Goal: Communication & Community: Ask a question

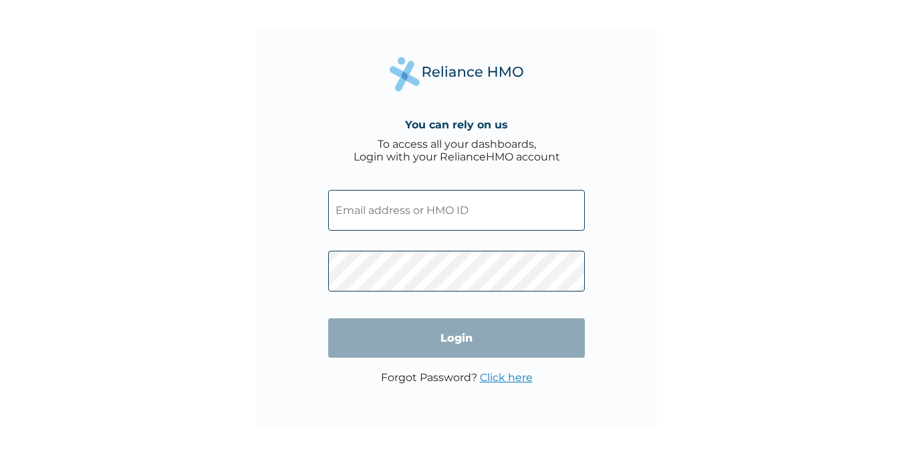
click at [426, 212] on input "text" at bounding box center [456, 210] width 257 height 41
type input "Obileyetaiwojunior@gmail.com"
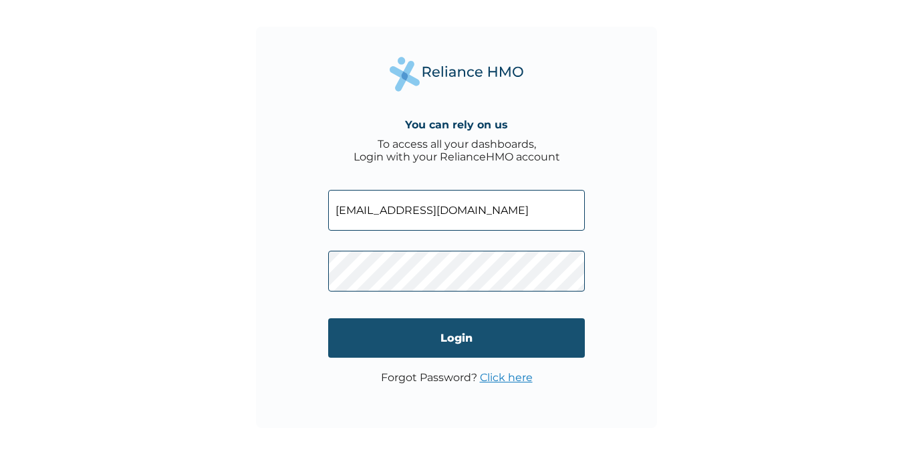
click at [477, 345] on input "Login" at bounding box center [456, 337] width 257 height 39
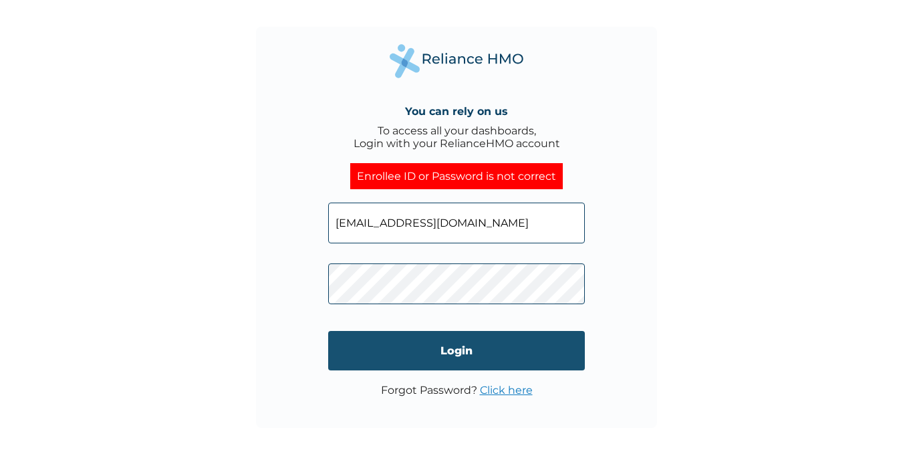
click at [503, 345] on input "Login" at bounding box center [456, 350] width 257 height 39
click at [446, 364] on input "Login" at bounding box center [456, 350] width 257 height 39
click at [454, 359] on input "Login" at bounding box center [456, 350] width 257 height 39
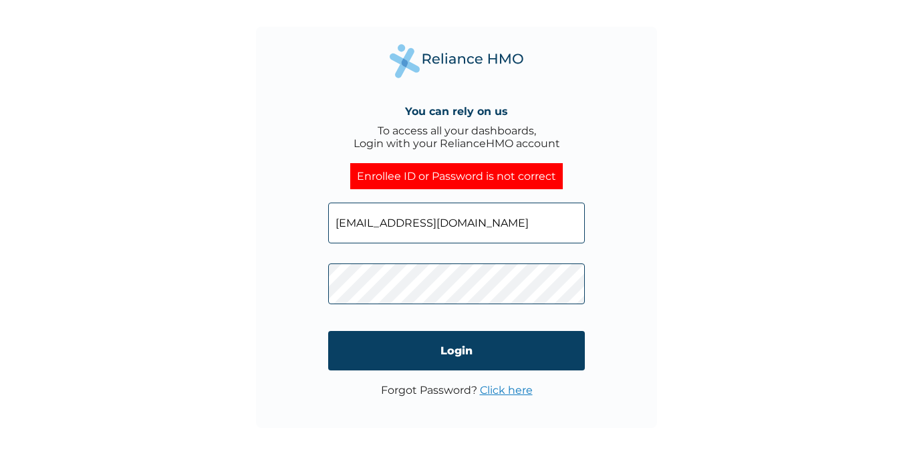
click at [505, 393] on link "Click here" at bounding box center [506, 389] width 53 height 13
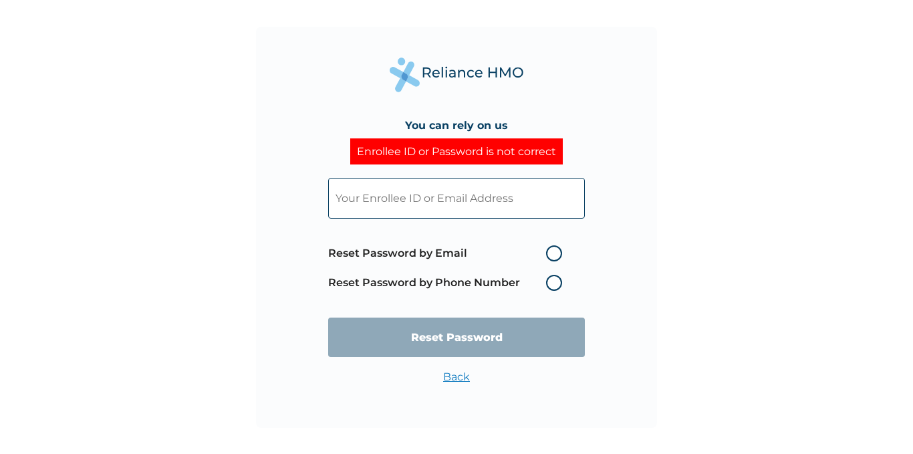
click at [552, 253] on label "Reset Password by Email" at bounding box center [448, 253] width 240 height 16
click at [548, 253] on input "Reset Password by Email" at bounding box center [537, 252] width 21 height 21
radio input "true"
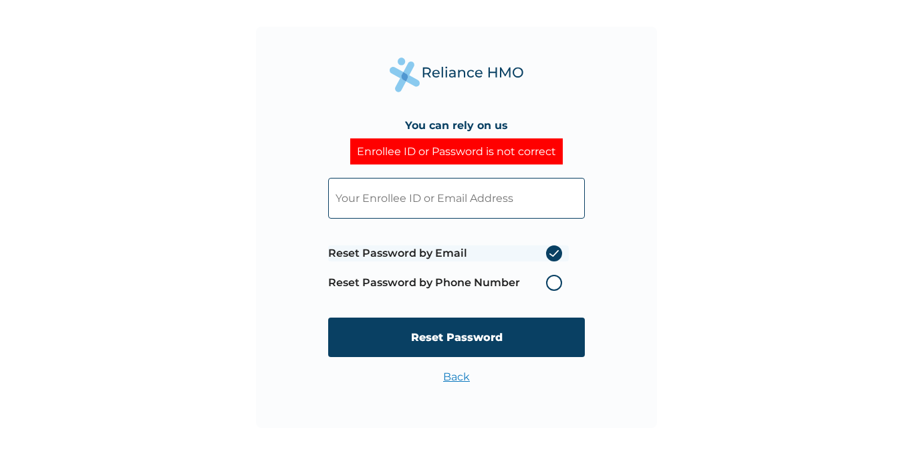
click at [458, 194] on input "text" at bounding box center [456, 198] width 257 height 41
paste input "WER/10016/A"
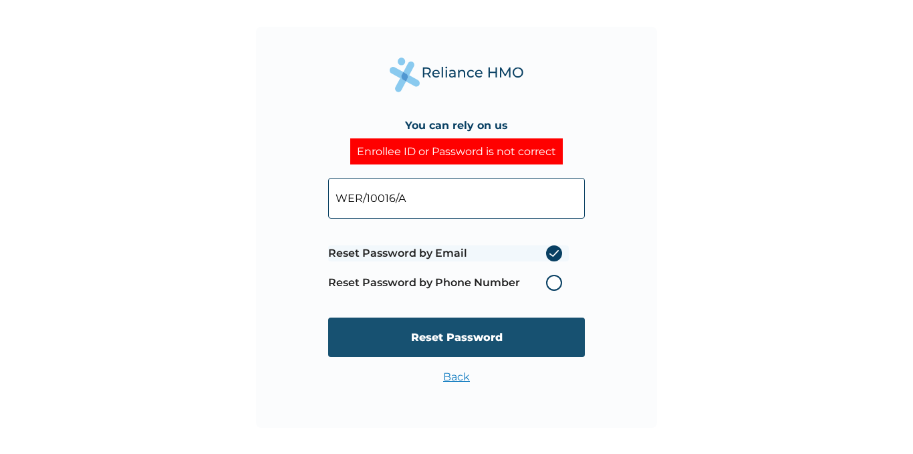
type input "WER/10016/A"
click at [449, 345] on input "Reset Password" at bounding box center [456, 336] width 257 height 39
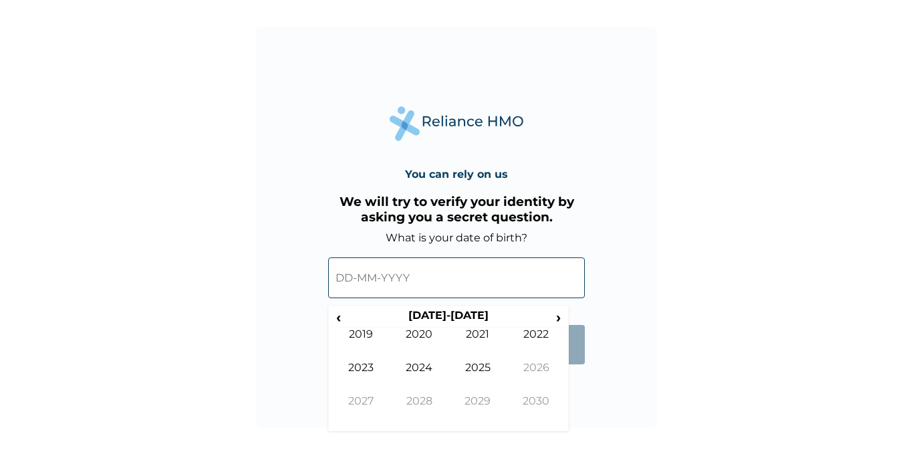
click at [412, 274] on input "text" at bounding box center [456, 277] width 257 height 41
click at [580, 375] on form "What is your date of birth? ‹ 2020-2029 › 2019 2020 2021 2022 2023 2024 2025 20…" at bounding box center [456, 304] width 257 height 146
click at [338, 313] on span "‹" at bounding box center [338, 317] width 14 height 17
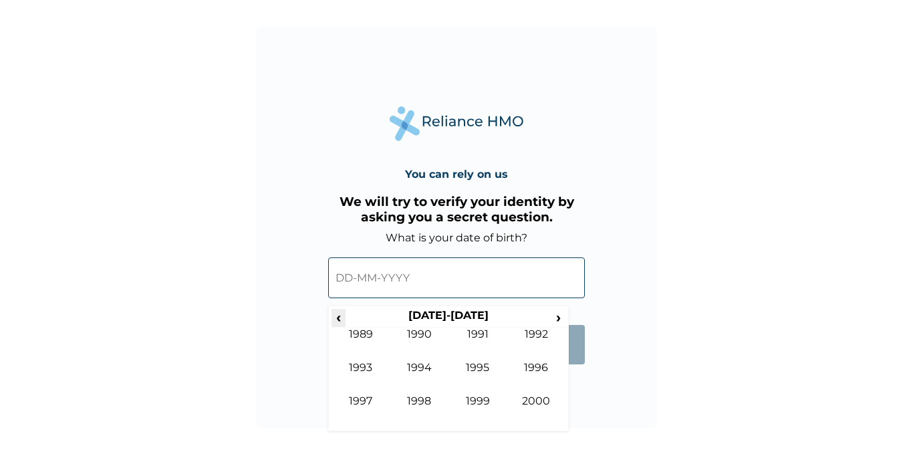
click at [338, 313] on span "‹" at bounding box center [338, 317] width 14 height 17
click at [563, 319] on span "›" at bounding box center [558, 317] width 15 height 17
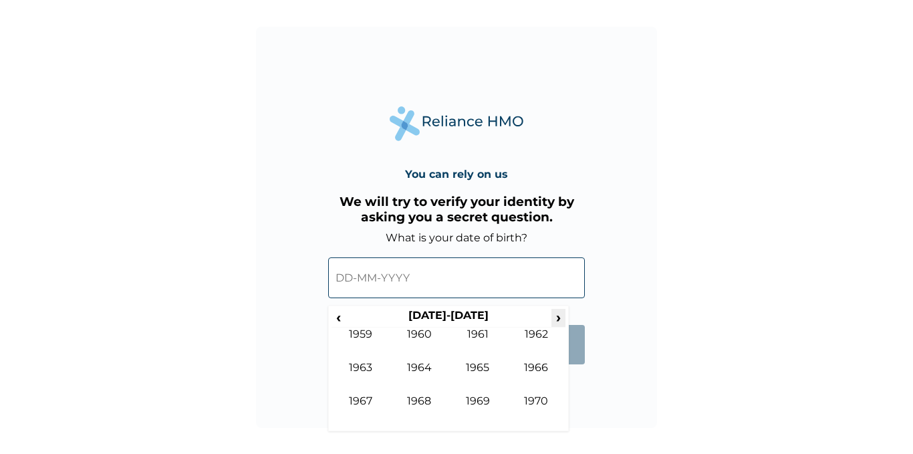
click at [563, 319] on span "›" at bounding box center [558, 317] width 15 height 17
click at [522, 369] on td "1986" at bounding box center [536, 377] width 59 height 33
click at [479, 335] on td "Mar" at bounding box center [477, 343] width 59 height 33
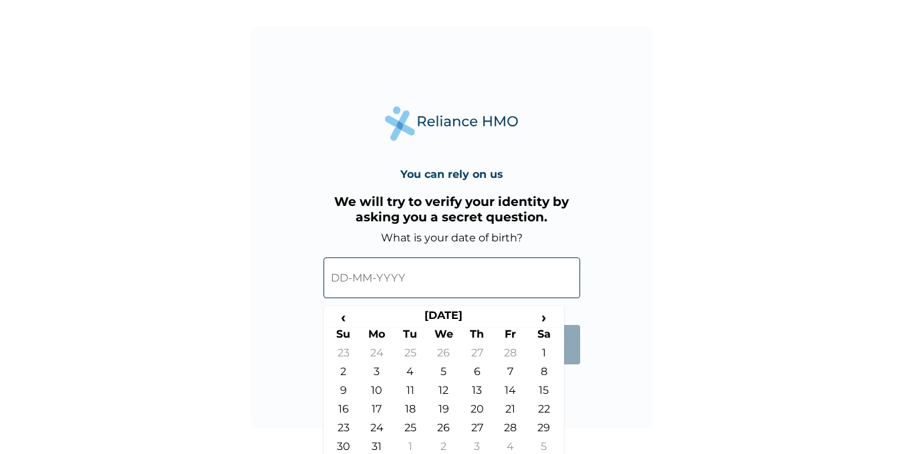
click at [467, 389] on td "13" at bounding box center [476, 392] width 33 height 19
type input "13-03-1986"
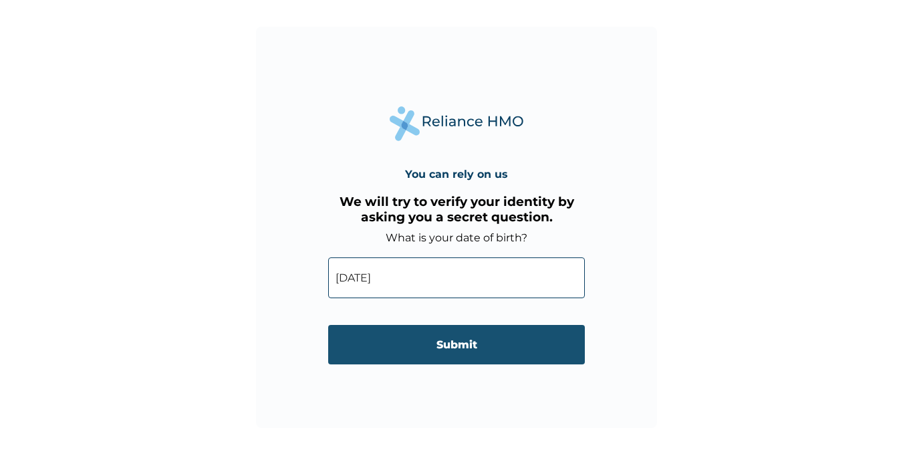
click at [457, 346] on input "Submit" at bounding box center [456, 344] width 257 height 39
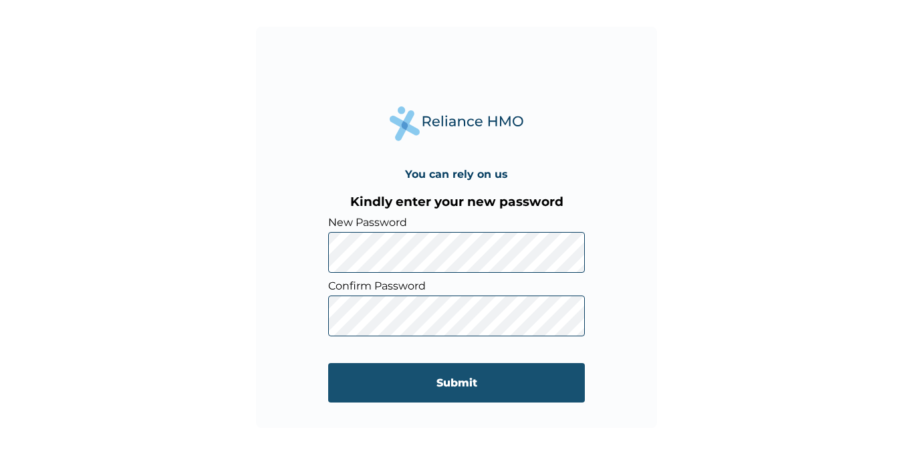
click at [496, 375] on input "Submit" at bounding box center [456, 382] width 257 height 39
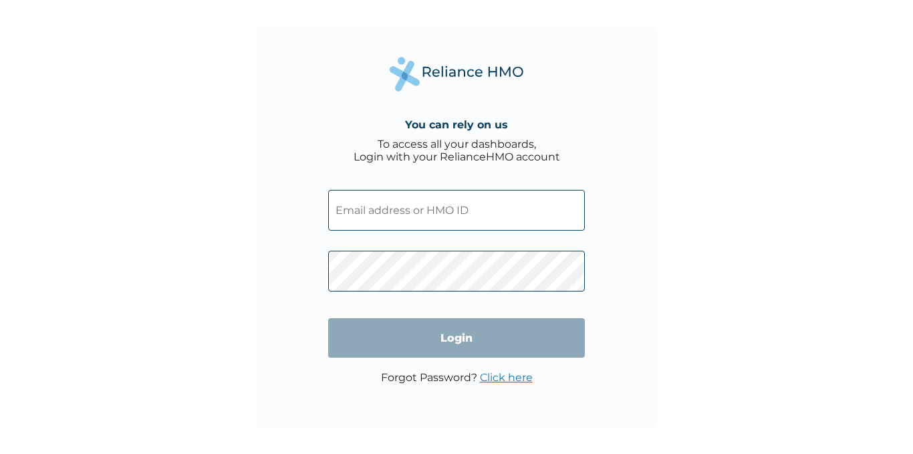
click at [416, 210] on input "text" at bounding box center [456, 210] width 257 height 41
type input "Obileyetaiwojunior@gmail.com"
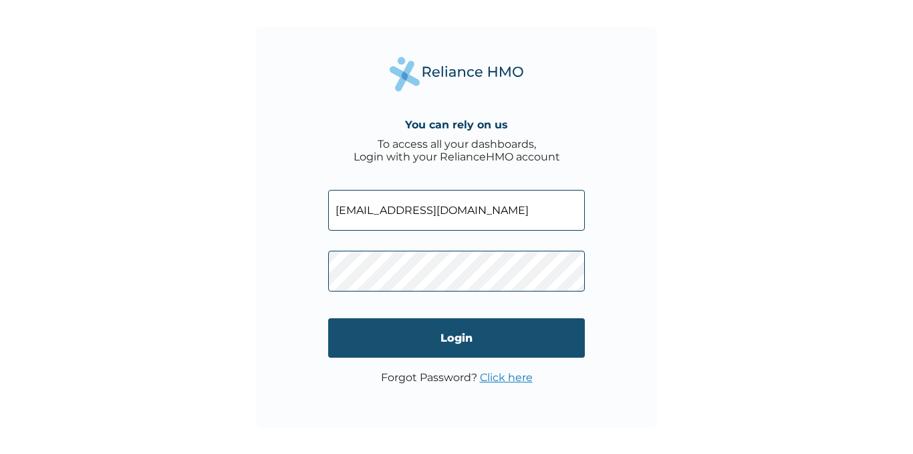
click at [435, 326] on input "Login" at bounding box center [456, 337] width 257 height 39
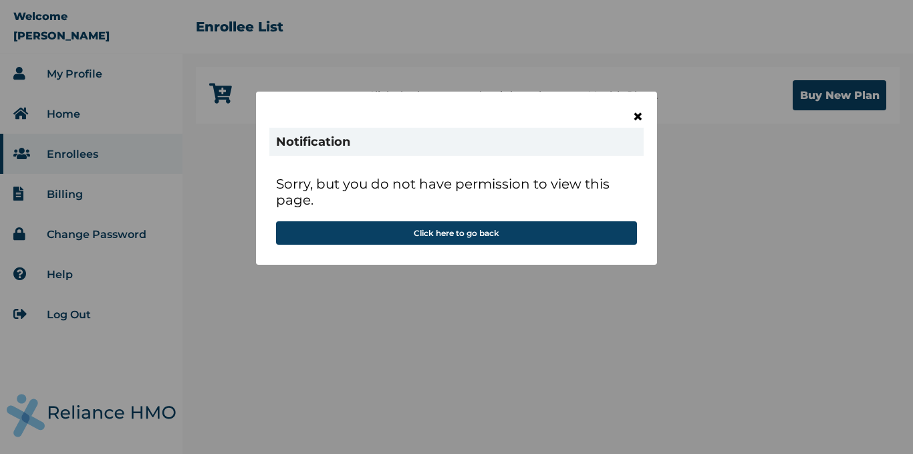
click at [636, 114] on span "×" at bounding box center [637, 116] width 11 height 23
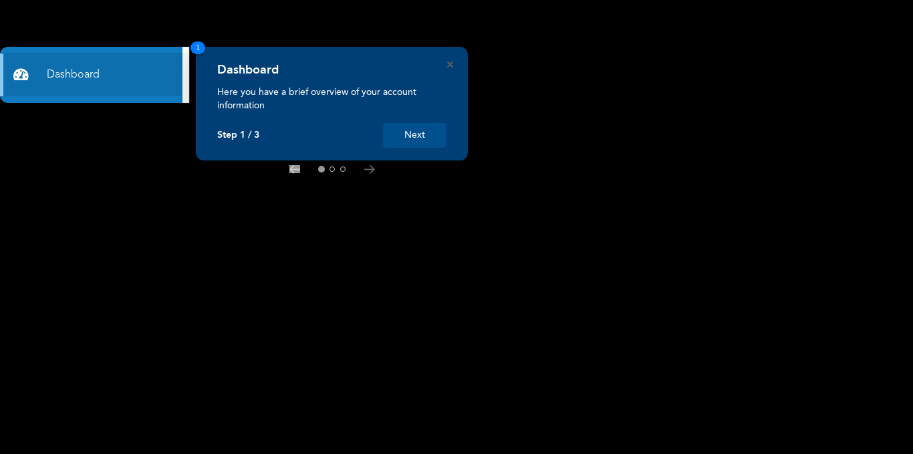
click at [422, 140] on button "Next" at bounding box center [414, 135] width 63 height 25
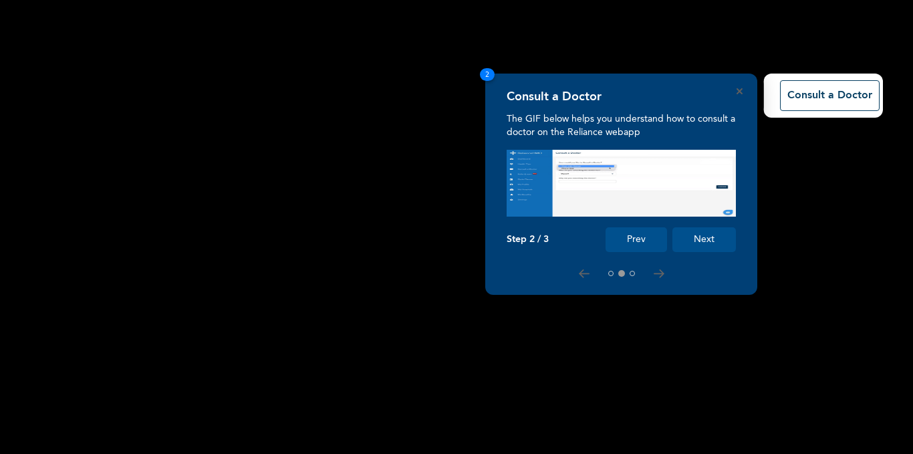
click at [713, 240] on button "Next" at bounding box center [703, 239] width 63 height 25
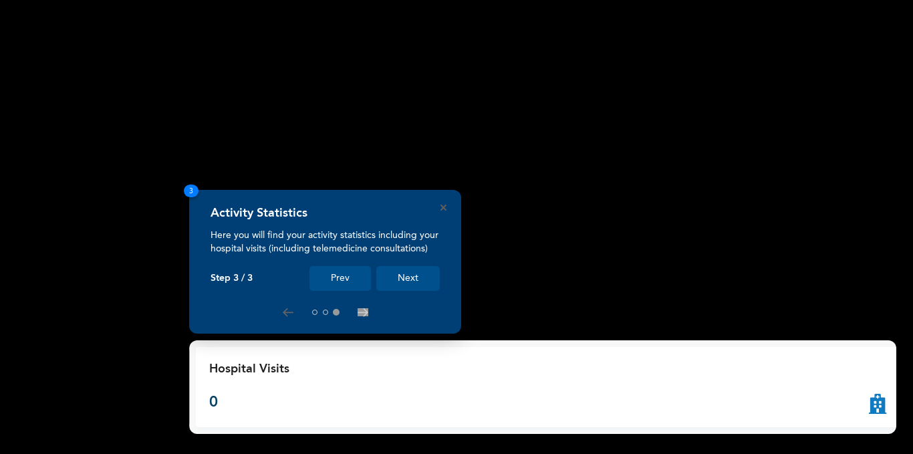
click at [412, 283] on button "Next" at bounding box center [407, 278] width 63 height 25
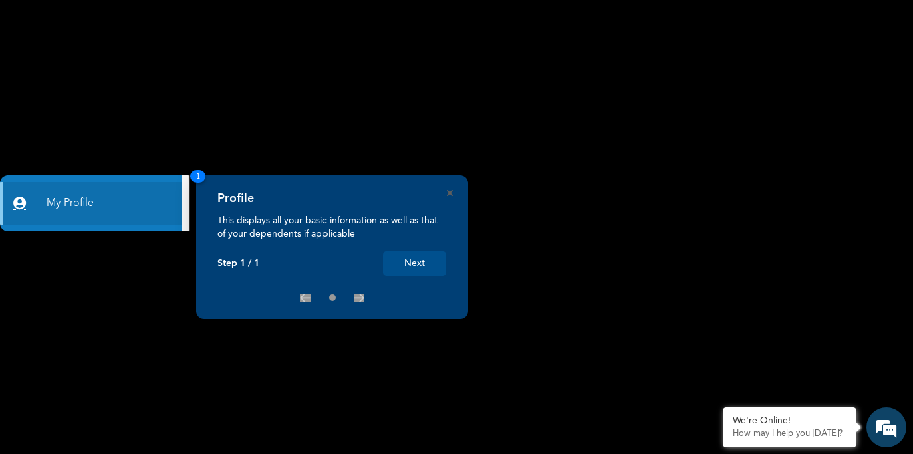
click at [108, 197] on link "My Profile" at bounding box center [91, 203] width 182 height 43
click at [102, 210] on link "My Profile" at bounding box center [91, 203] width 182 height 43
click at [436, 255] on button "Next" at bounding box center [414, 263] width 63 height 25
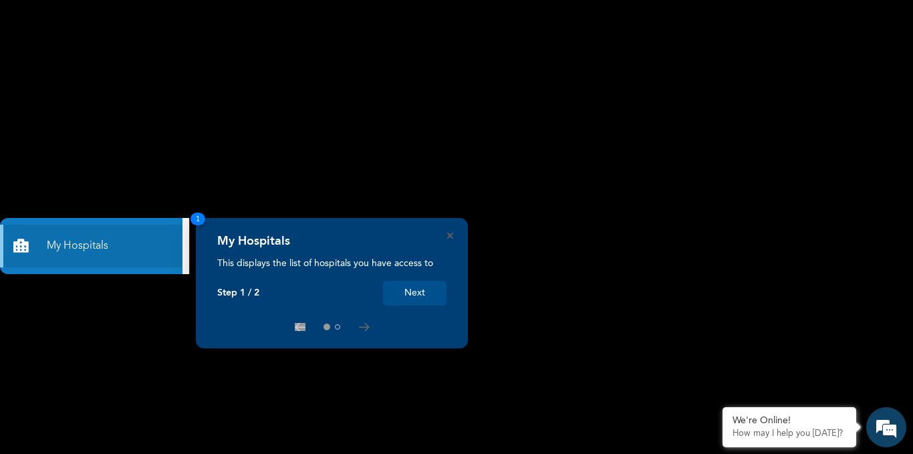
click at [422, 291] on button "Next" at bounding box center [414, 293] width 63 height 25
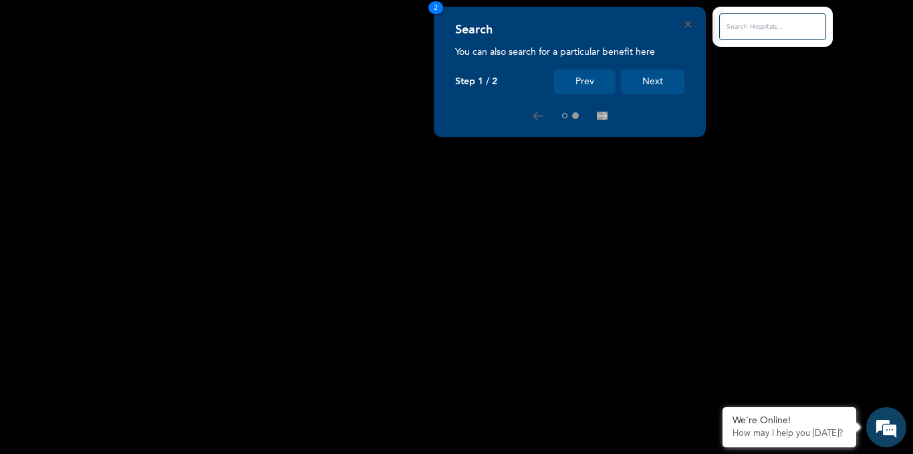
click at [659, 84] on button "Next" at bounding box center [652, 81] width 63 height 25
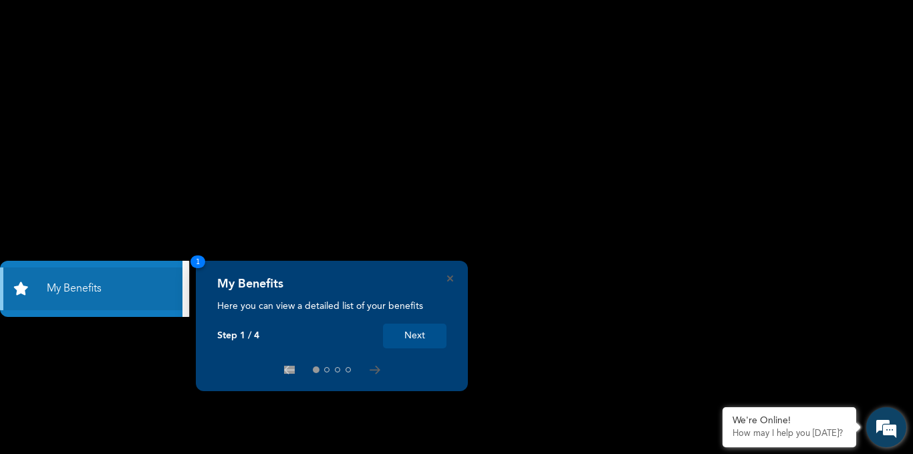
click at [880, 430] on em at bounding box center [886, 427] width 36 height 36
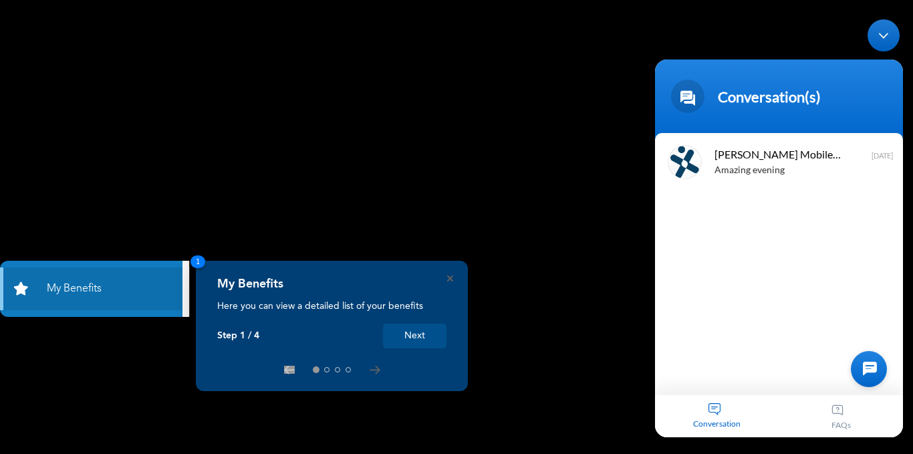
click at [767, 359] on div "Naomi Mobile Assistant Amazing evening 5 months ago" at bounding box center [779, 263] width 248 height 262
click at [878, 364] on div at bounding box center [868, 368] width 36 height 36
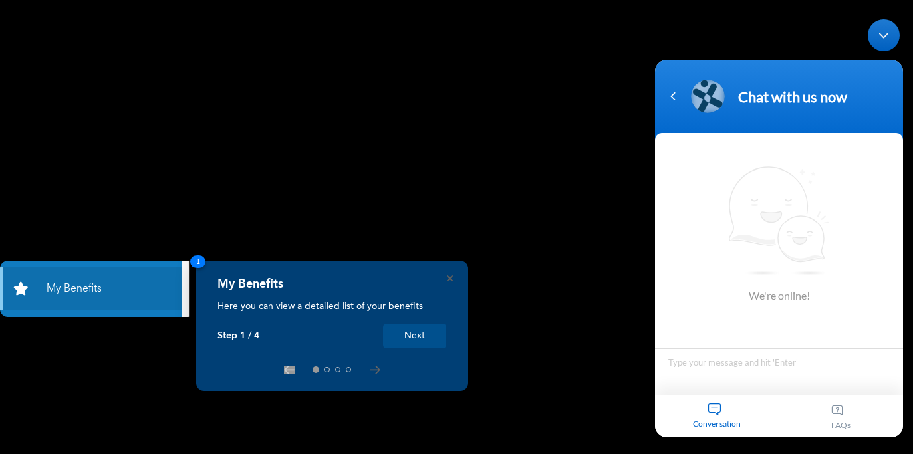
click at [420, 335] on button "Next" at bounding box center [414, 335] width 63 height 25
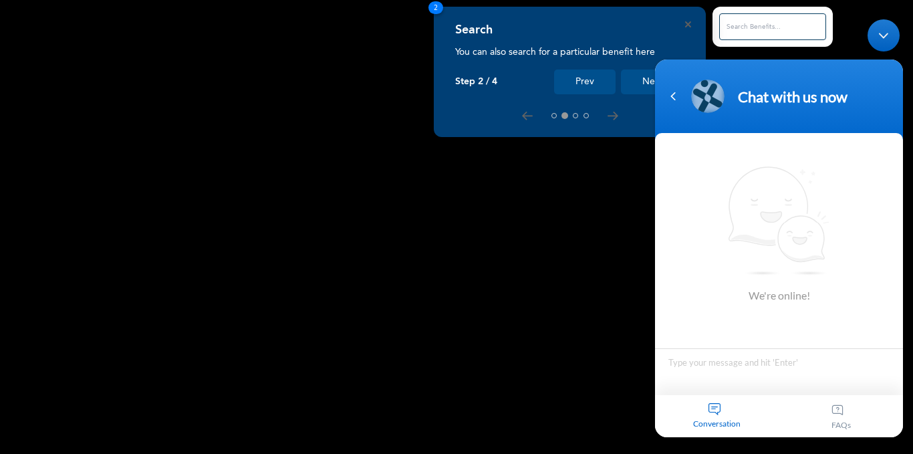
click at [644, 90] on button "Next" at bounding box center [652, 81] width 63 height 25
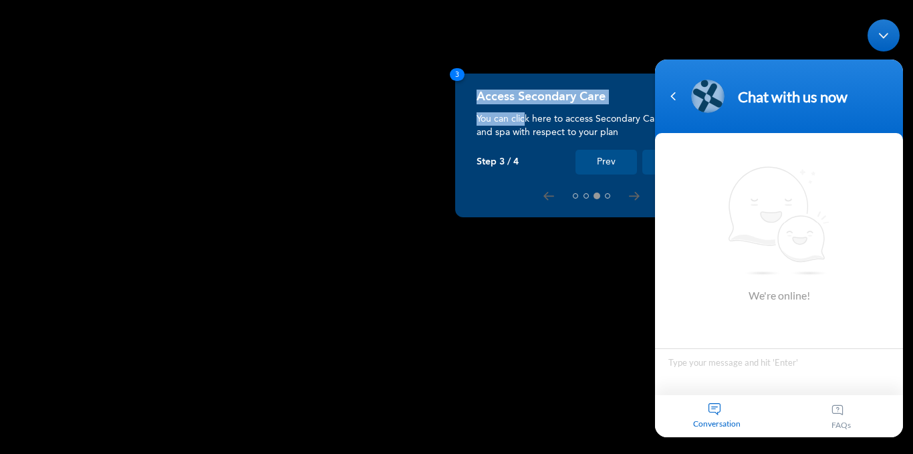
drag, startPoint x: 527, startPoint y: 113, endPoint x: 391, endPoint y: 138, distance: 137.8
click at [399, 453] on div "Access Secondary Care You can click here to access Secondary Care like gym and …" at bounding box center [456, 454] width 913 height 0
click at [648, 164] on body "Chat with us now We're online! Naomi Mobile Assistant Amazing evening 5 months …" at bounding box center [778, 227] width 261 height 431
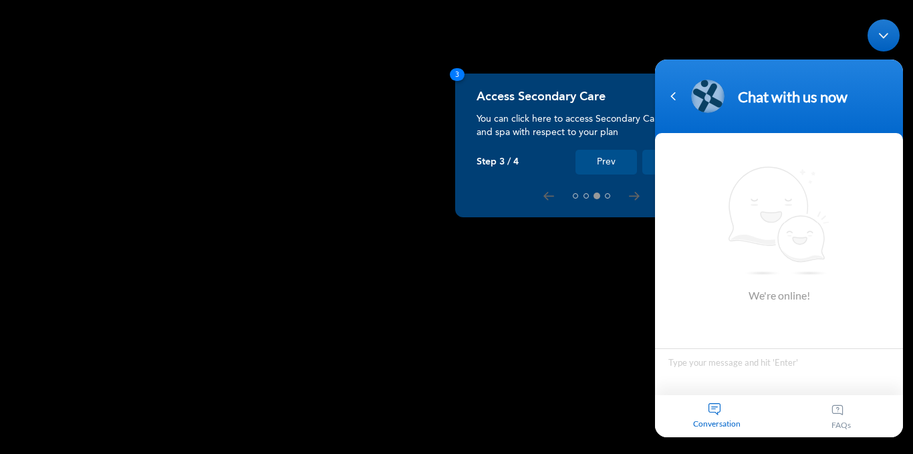
click at [627, 194] on div at bounding box center [590, 195] width 229 height 11
click at [636, 194] on icon at bounding box center [633, 195] width 9 height 7
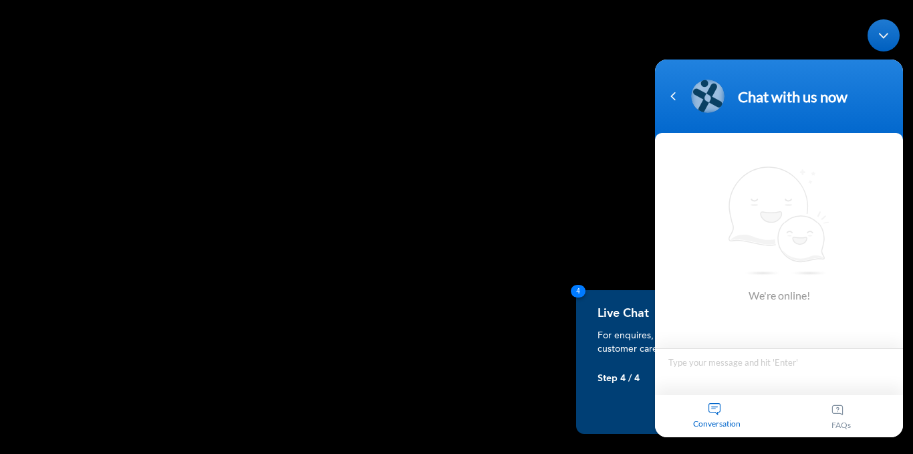
click at [735, 373] on textarea "Type your message and hit 'Enter'" at bounding box center [779, 370] width 248 height 47
type textarea "hi"
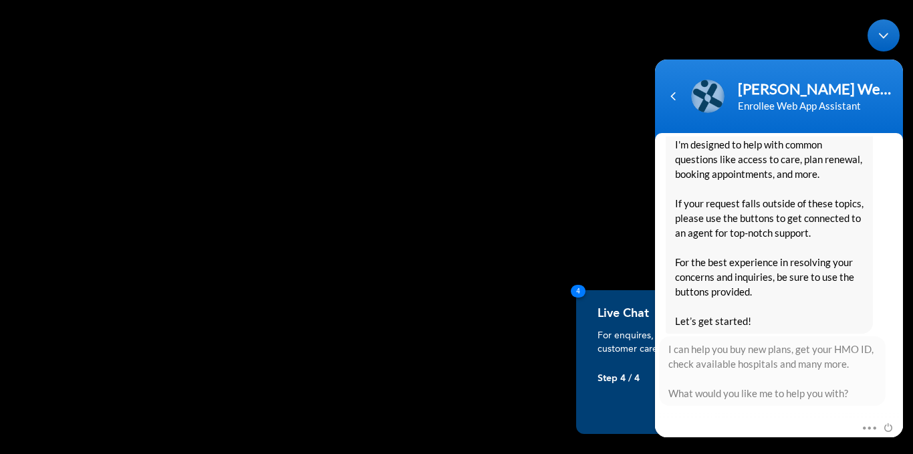
scroll to position [327, 0]
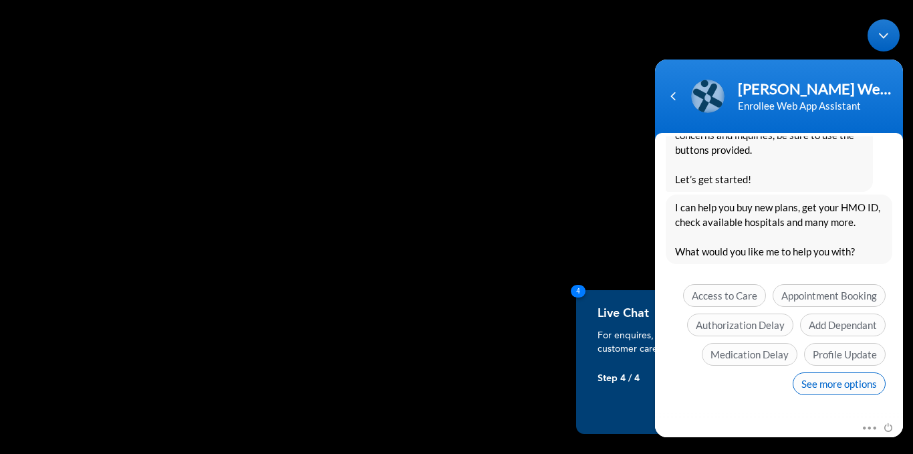
click at [857, 387] on span "See more options" at bounding box center [838, 382] width 93 height 23
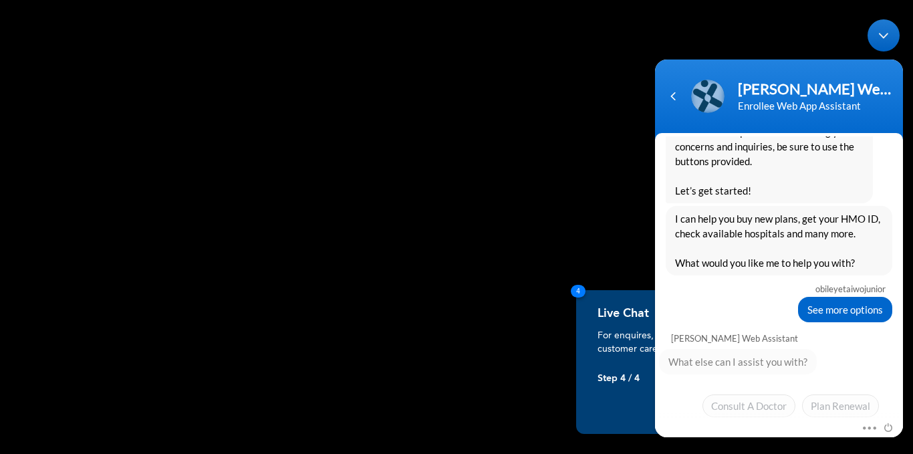
scroll to position [426, 0]
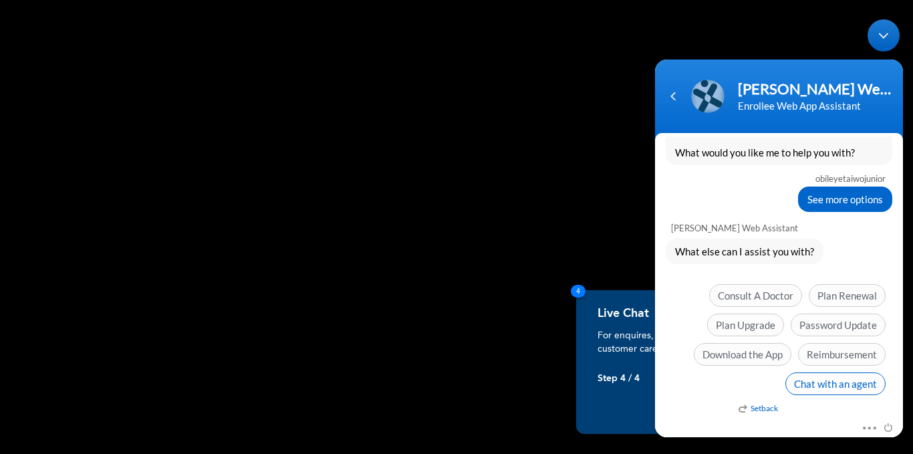
click at [830, 382] on span "Chat with an agent" at bounding box center [835, 382] width 100 height 23
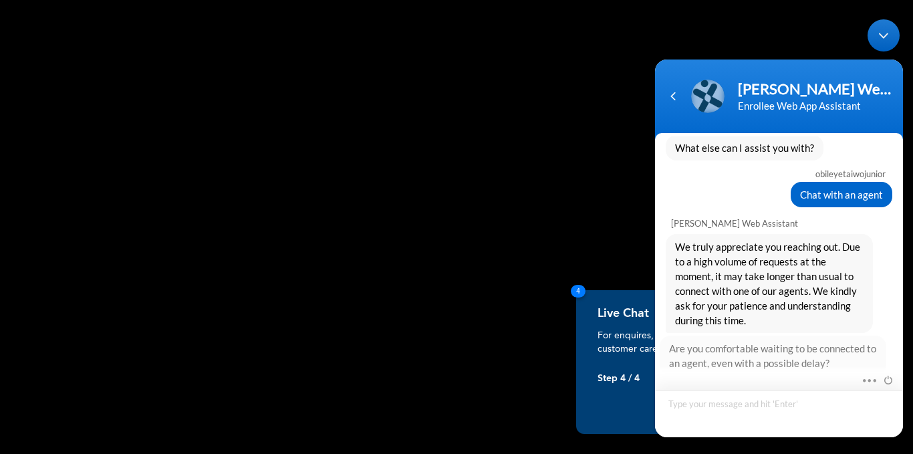
scroll to position [630, 0]
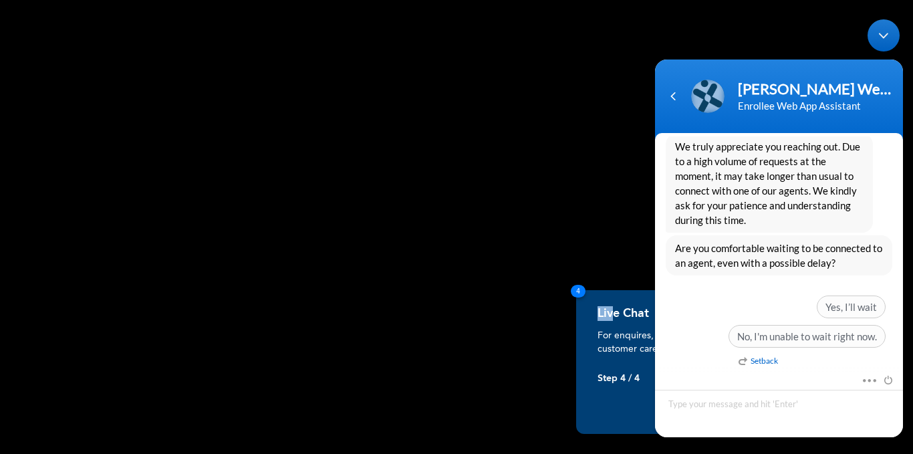
drag, startPoint x: 613, startPoint y: 292, endPoint x: 646, endPoint y: 210, distance: 88.7
click at [544, 453] on div "Live Chat For enquires, you can click here to chat with a customer care agent i…" at bounding box center [456, 454] width 913 height 0
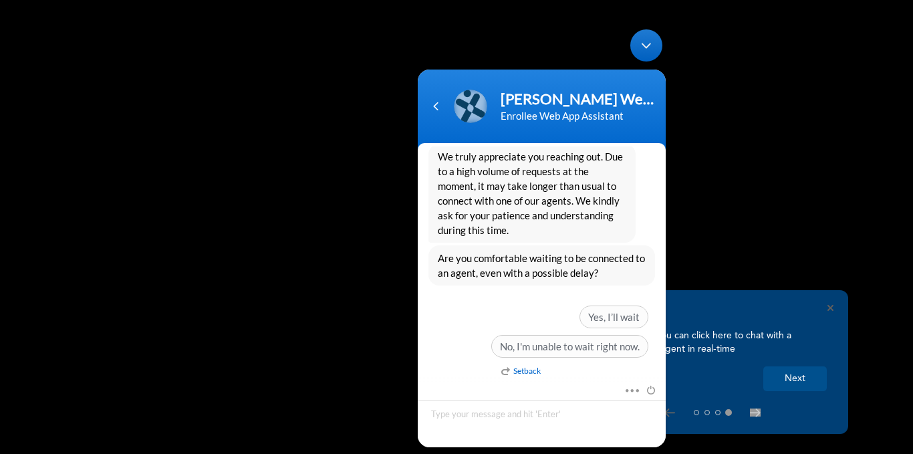
drag, startPoint x: 593, startPoint y: 69, endPoint x: 364, endPoint y: 150, distance: 242.6
click at [411, 150] on html "Naomi Enrollee Web Assistant Enrollee Web App Assistant obileyetaiwojunior hi N…" at bounding box center [541, 238] width 261 height 431
click at [798, 374] on button "Next" at bounding box center [794, 378] width 63 height 25
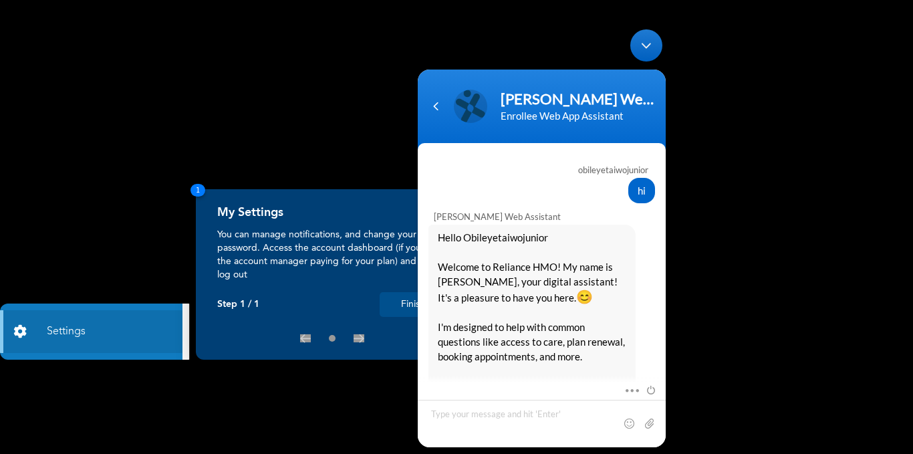
scroll to position [621, 0]
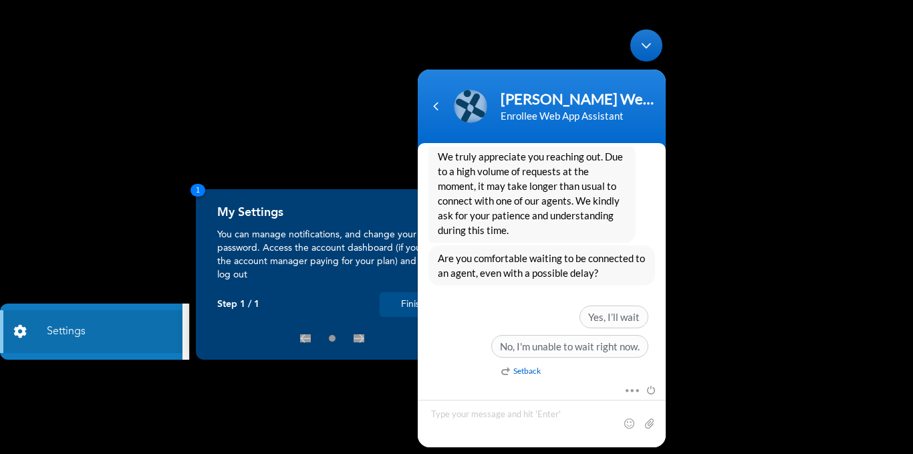
click at [407, 309] on button "Finish" at bounding box center [412, 304] width 67 height 25
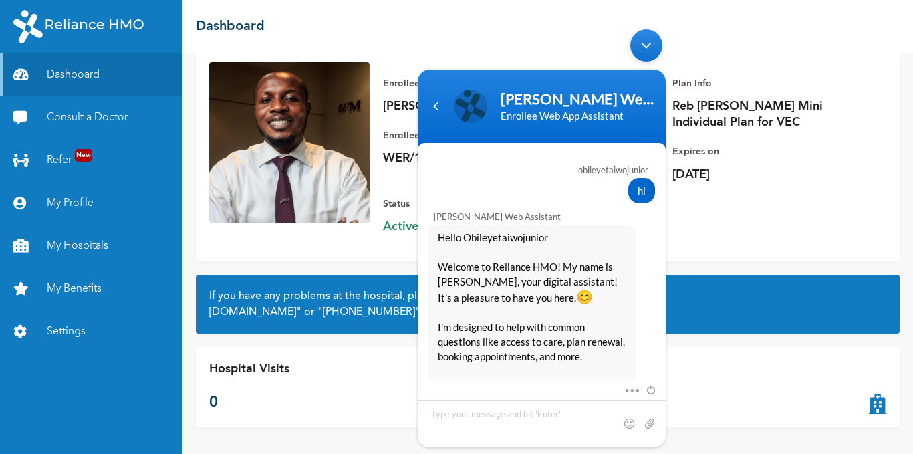
scroll to position [621, 0]
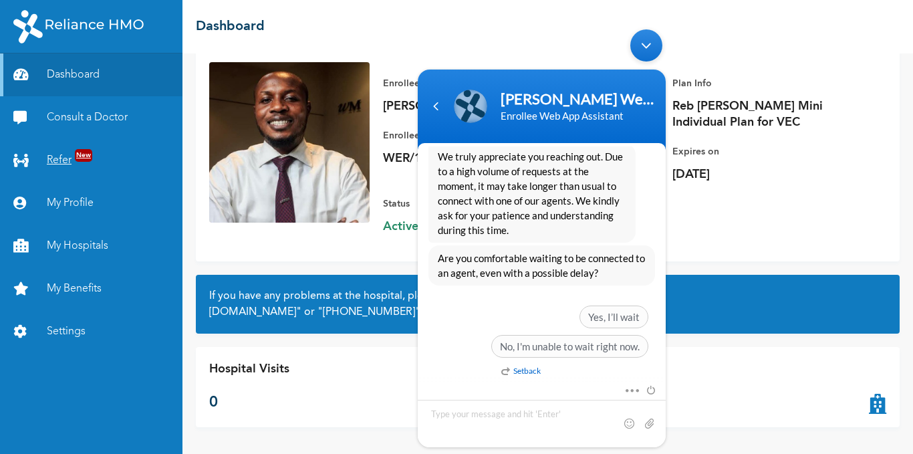
click at [61, 172] on link "Refer New" at bounding box center [91, 160] width 182 height 43
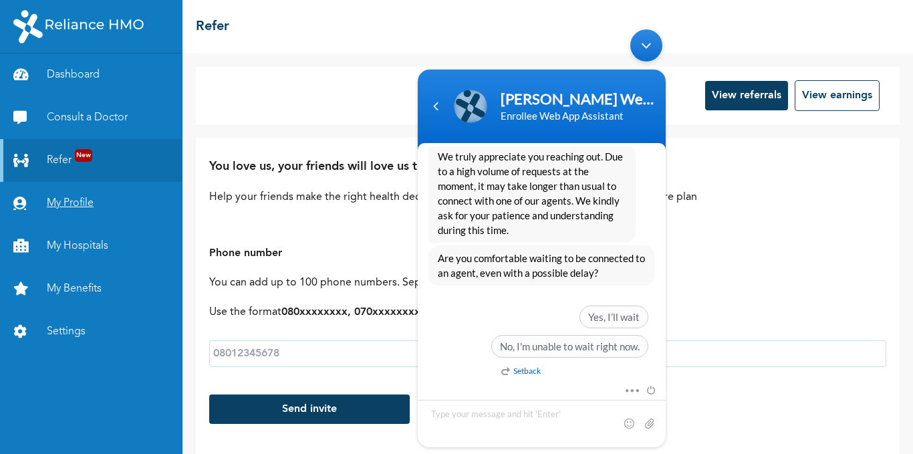
click at [66, 208] on link "My Profile" at bounding box center [91, 203] width 182 height 43
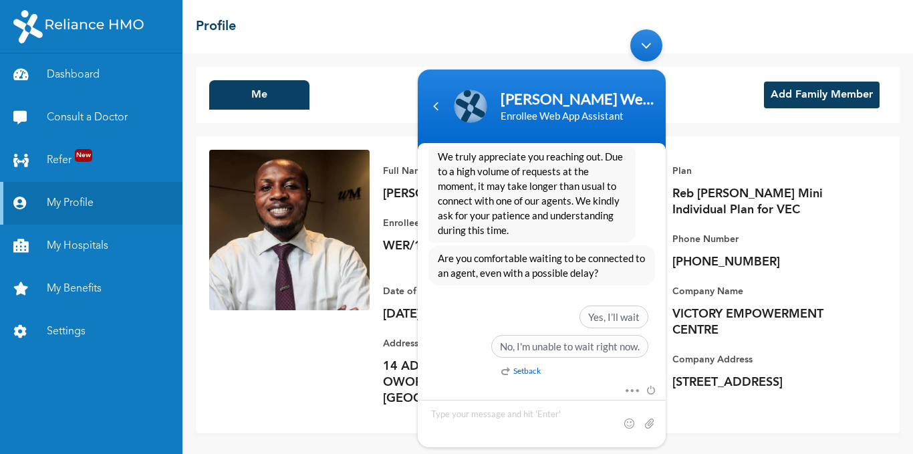
scroll to position [6, 0]
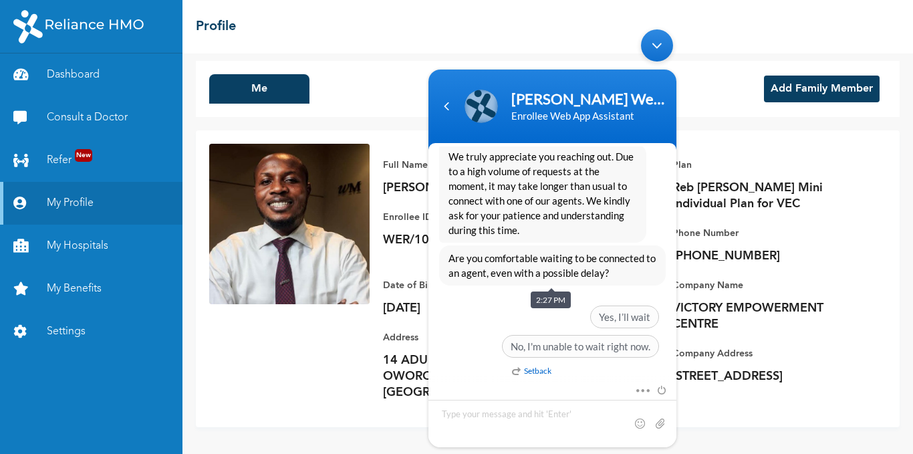
drag, startPoint x: 536, startPoint y: 71, endPoint x: 521, endPoint y: 47, distance: 29.1
click at [535, 179] on section "Naomi Enrollee Web Assistant Enrollee Web App Assistant obileyetaiwojunior hi N…" at bounding box center [552, 257] width 248 height 377
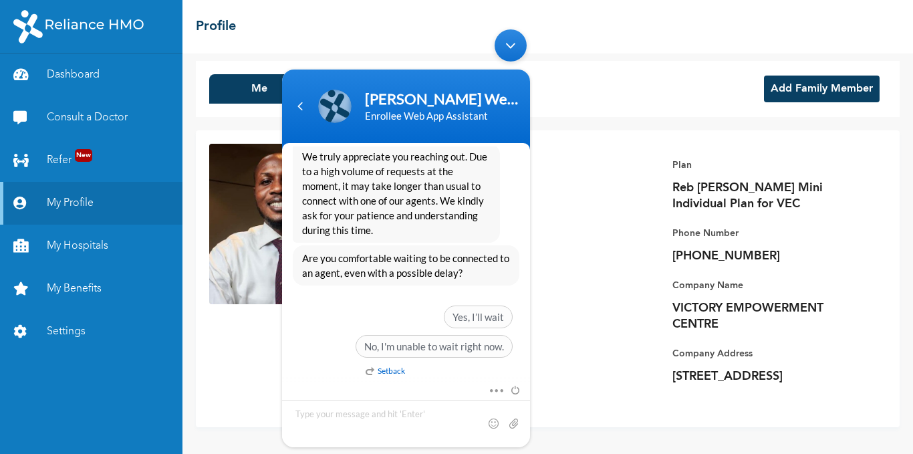
drag, startPoint x: 393, startPoint y: 75, endPoint x: 910, endPoint y: 189, distance: 529.5
click at [536, 189] on html "Naomi Enrollee Web Assistant Enrollee Web App Assistant obileyetaiwojunior hi N…" at bounding box center [405, 238] width 261 height 431
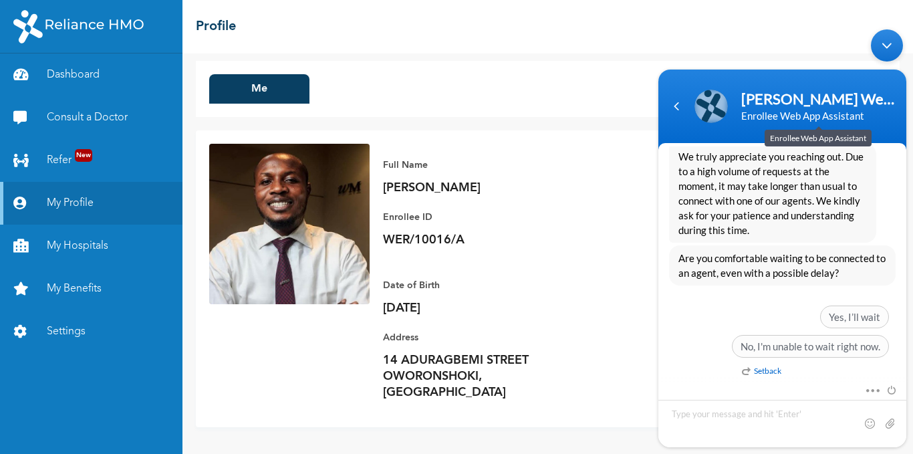
drag, startPoint x: 770, startPoint y: 72, endPoint x: 912, endPoint y: 113, distance: 148.0
click at [912, 113] on body "Naomi Enrollee Web Assistant Enrollee Web App Assistant obileyetaiwojunior hi N…" at bounding box center [781, 238] width 261 height 431
click at [79, 119] on link "Consult a Doctor" at bounding box center [91, 117] width 182 height 43
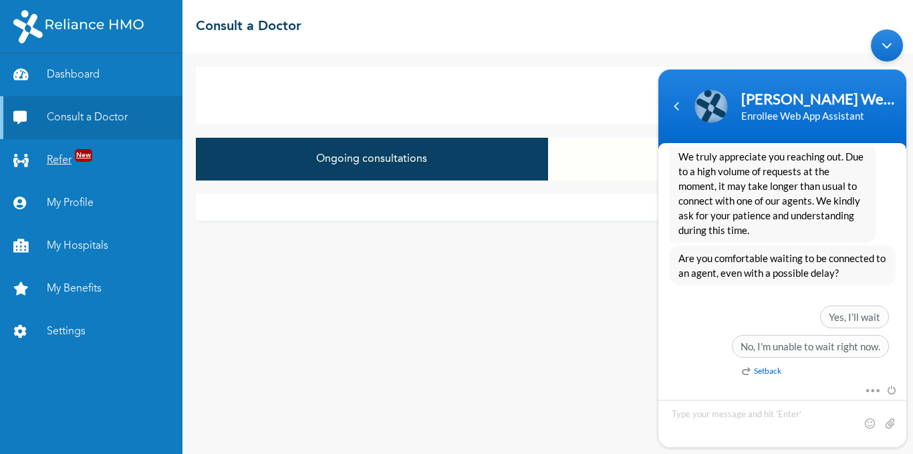
click at [63, 165] on link "Refer New" at bounding box center [91, 160] width 182 height 43
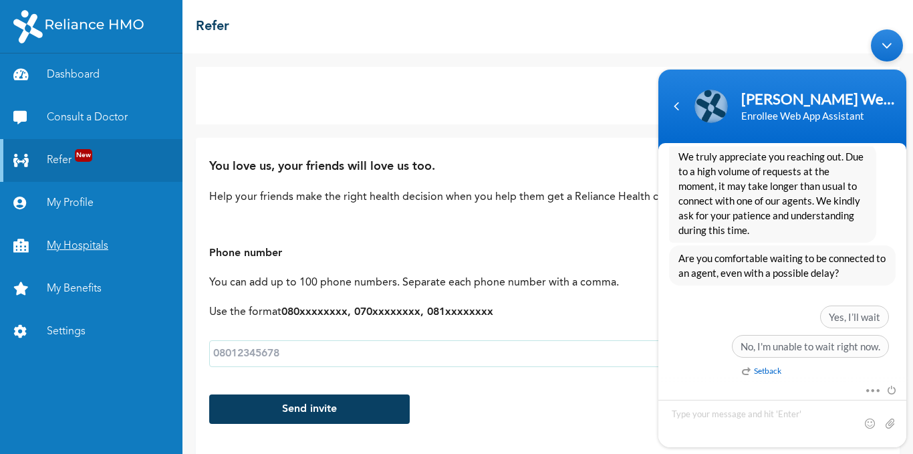
click at [84, 242] on link "My Hospitals" at bounding box center [91, 245] width 182 height 43
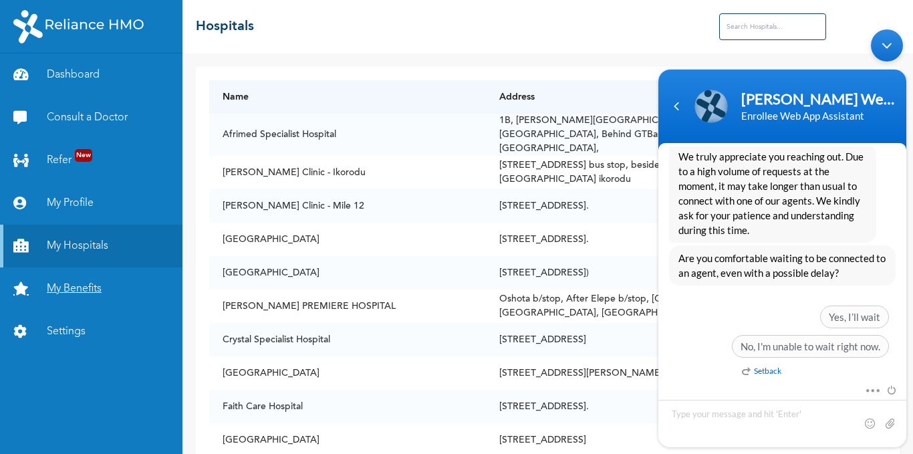
click at [94, 286] on link "My Benefits" at bounding box center [91, 288] width 182 height 43
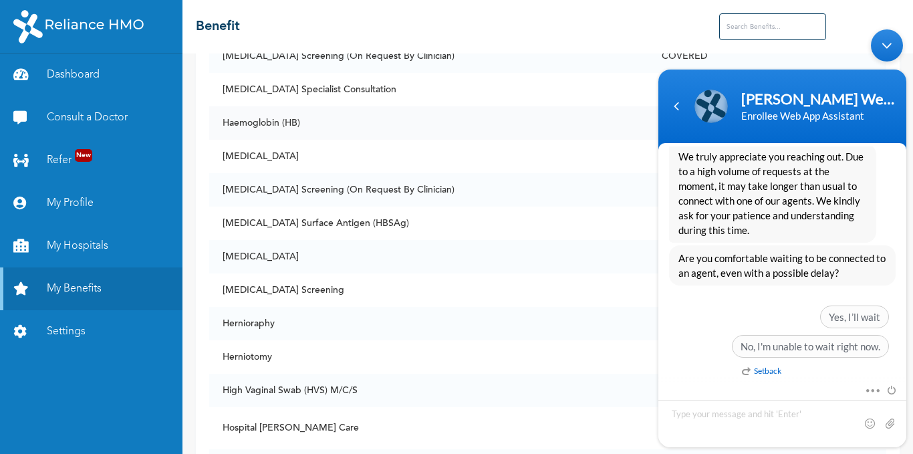
scroll to position [2739, 0]
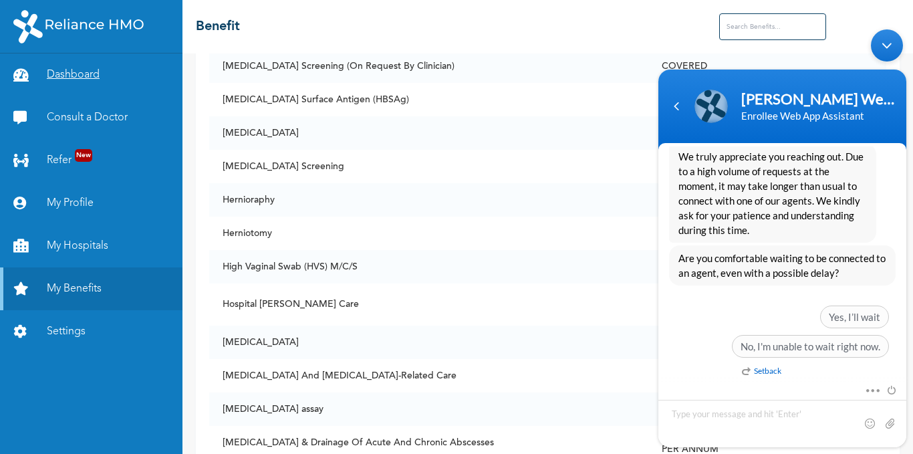
click at [95, 77] on link "Dashboard" at bounding box center [91, 74] width 182 height 43
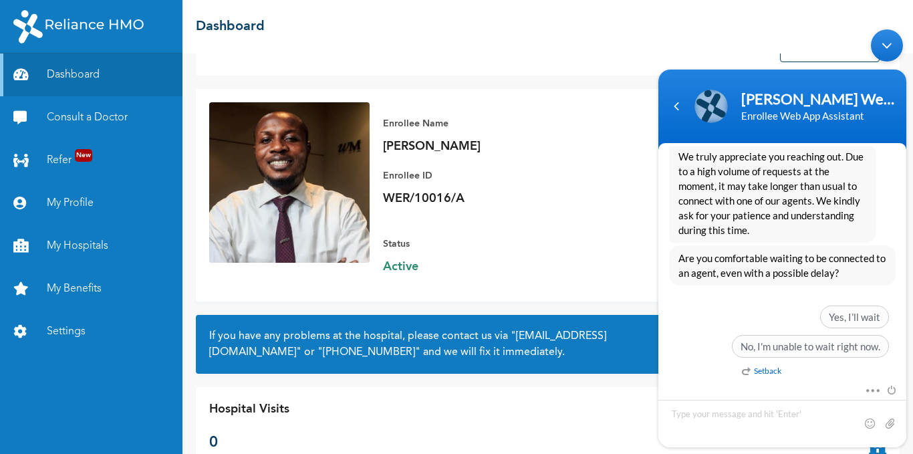
scroll to position [67, 0]
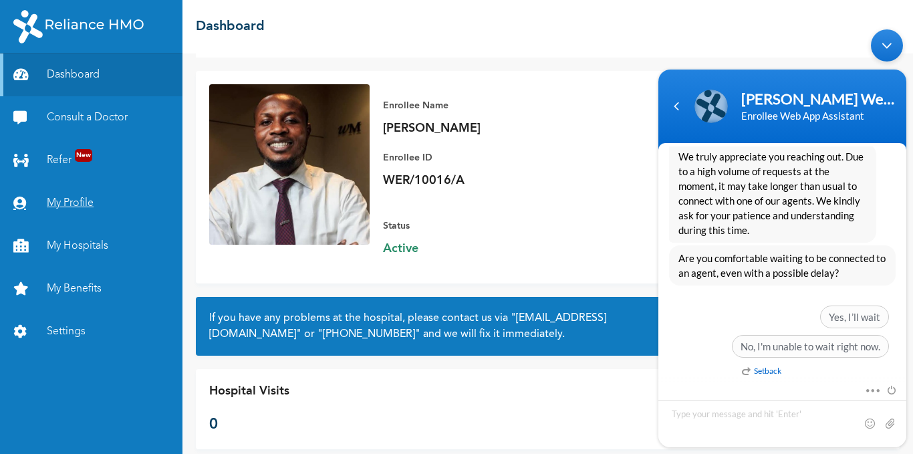
click at [49, 210] on link "My Profile" at bounding box center [91, 203] width 182 height 43
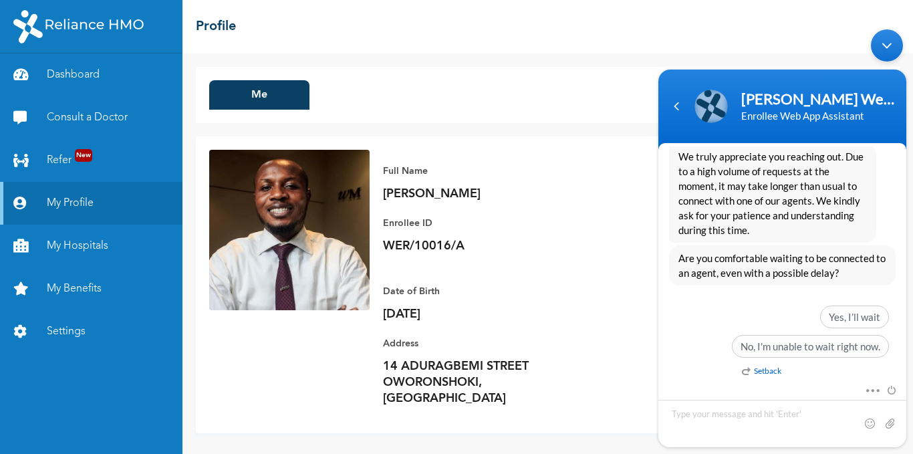
scroll to position [6, 0]
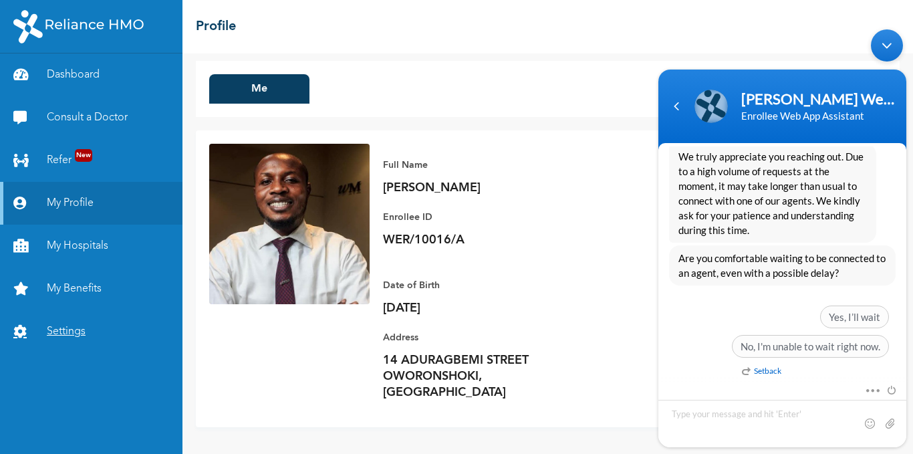
click at [66, 329] on link "Settings" at bounding box center [91, 331] width 182 height 43
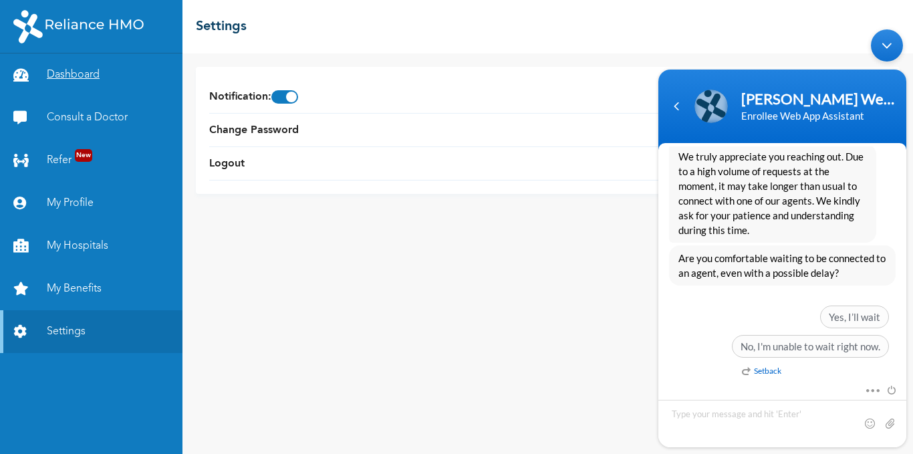
click at [84, 84] on link "Dashboard" at bounding box center [91, 74] width 182 height 43
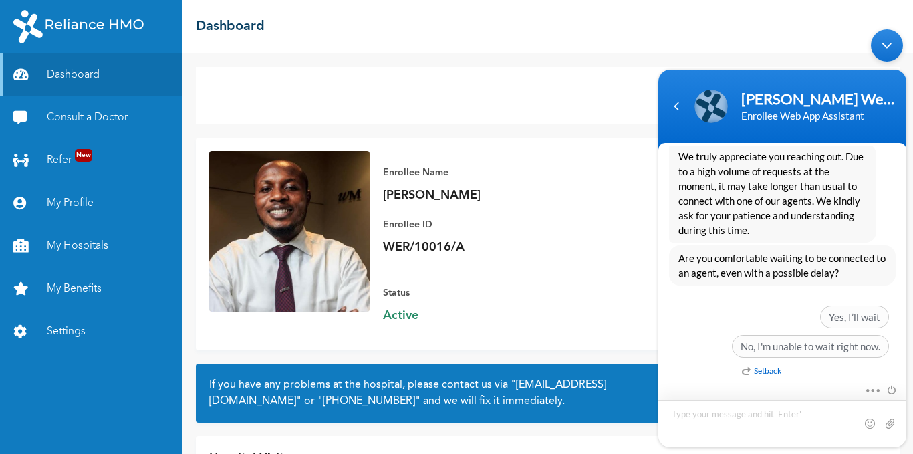
click at [729, 422] on textarea "Type your message and hit 'Enter'" at bounding box center [782, 422] width 248 height 47
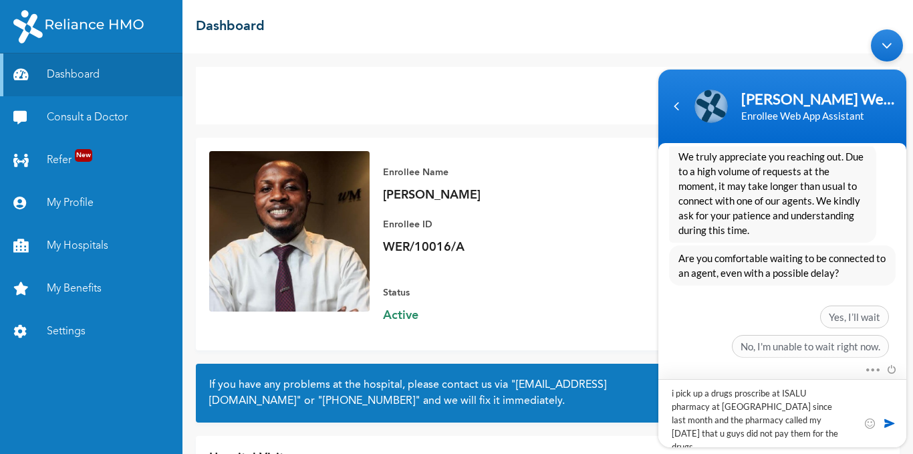
drag, startPoint x: 669, startPoint y: 391, endPoint x: 854, endPoint y: 449, distance: 193.8
click at [854, 449] on body "Naomi Enrollee Web Assistant Enrollee Web App Assistant obileyetaiwojunior hi N…" at bounding box center [781, 238] width 261 height 431
type textarea "i pick up a drugs proscribe at ISALU pharmacy at diya street gbagada since last…"
click at [886, 424] on span at bounding box center [888, 422] width 13 height 13
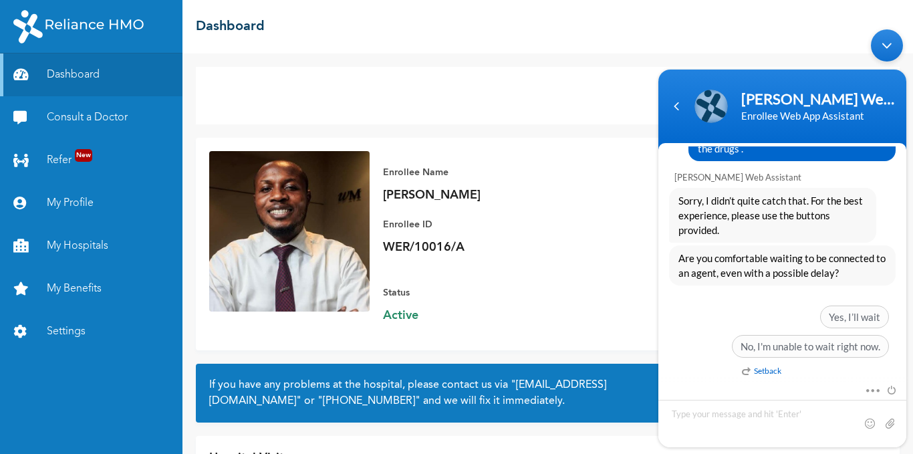
click at [536, 78] on div "Consult a Doctor" at bounding box center [547, 95] width 703 height 57
click at [608, 80] on div "Consult a Doctor" at bounding box center [547, 95] width 703 height 57
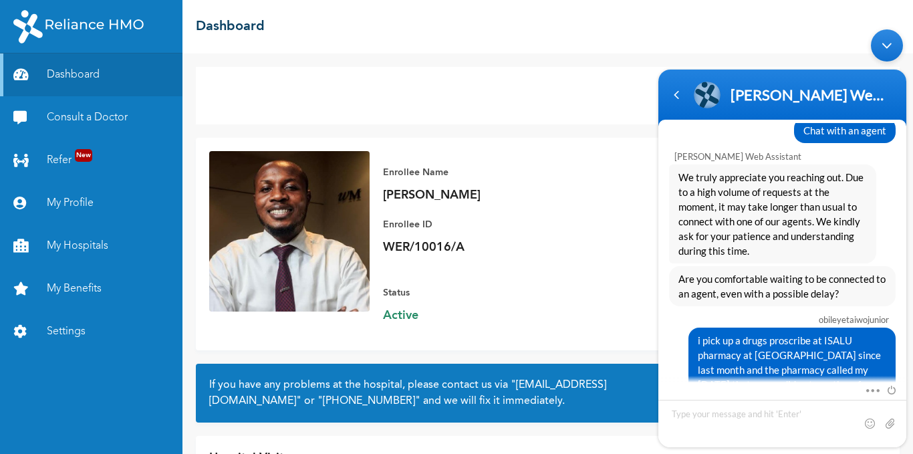
scroll to position [560, 0]
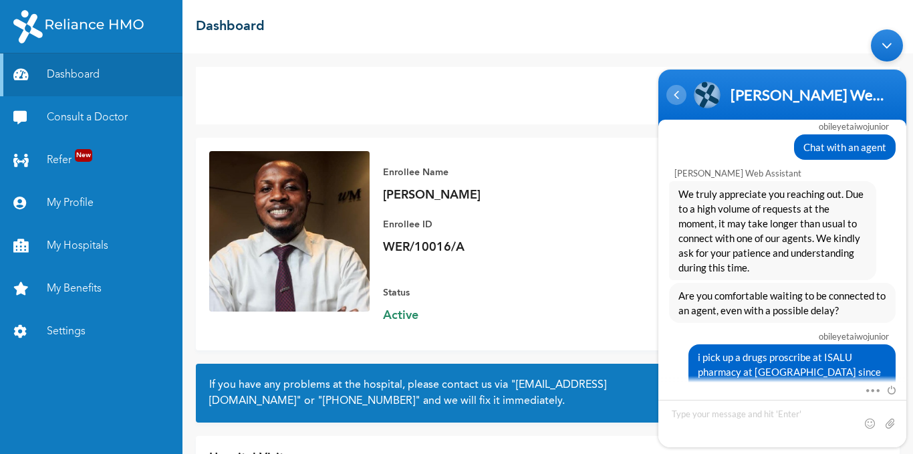
click at [672, 101] on div "Navigation go back" at bounding box center [676, 95] width 20 height 20
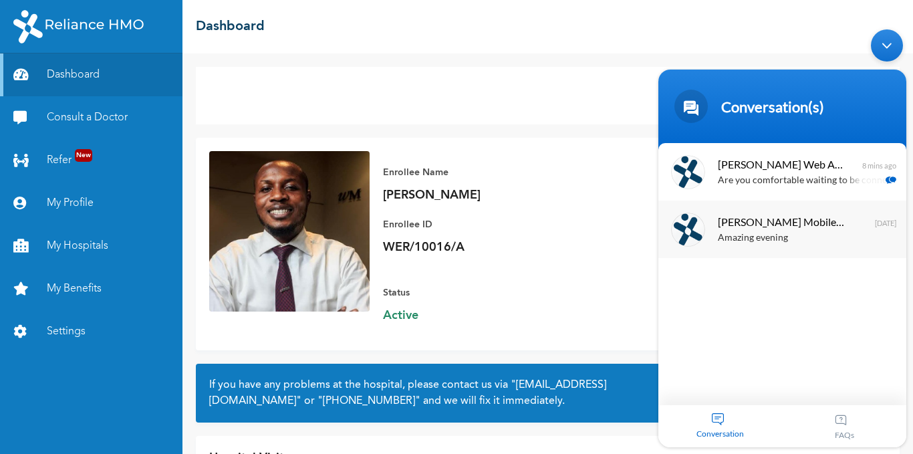
click at [770, 236] on div "Amazing evening" at bounding box center [801, 237] width 168 height 15
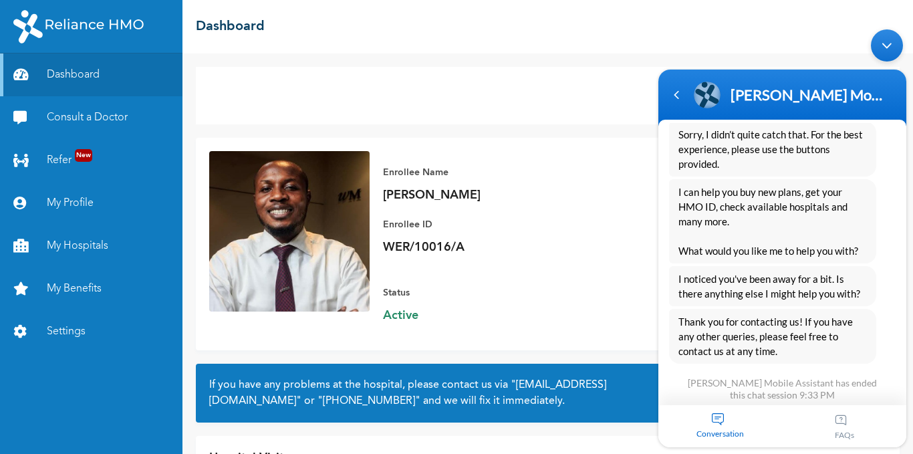
scroll to position [570, 0]
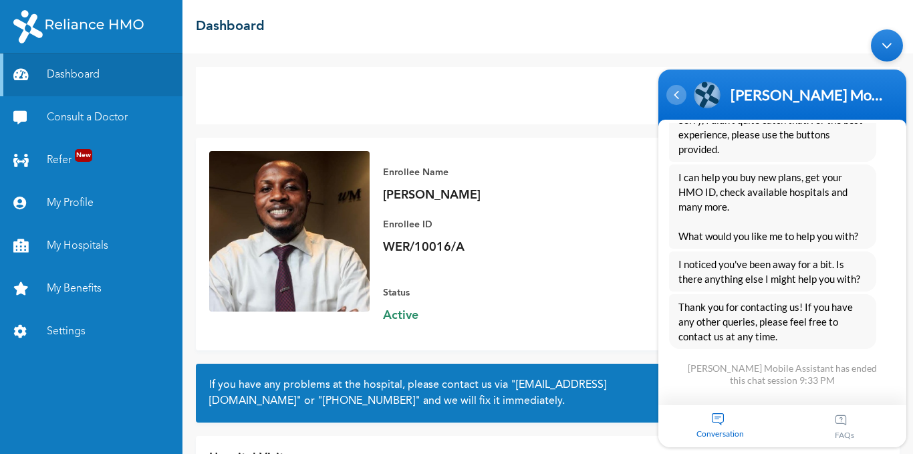
click at [674, 92] on div "Navigation go back" at bounding box center [676, 95] width 20 height 20
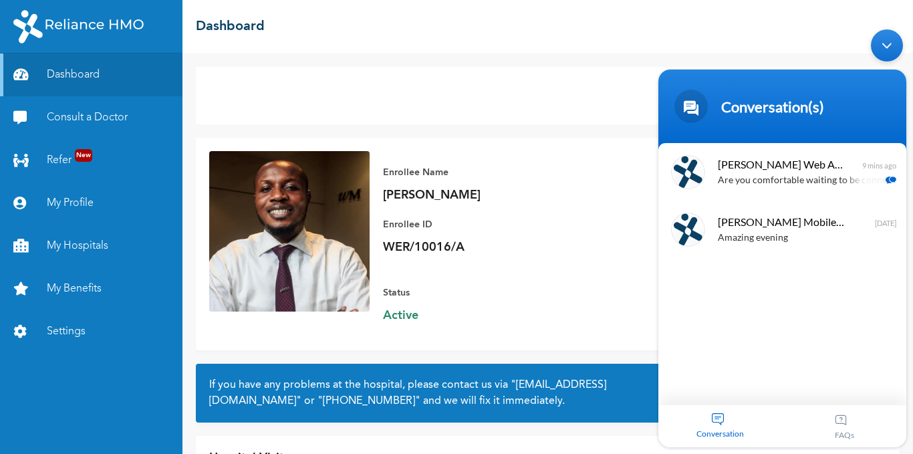
click at [719, 414] on div "Conversation" at bounding box center [720, 426] width 124 height 42
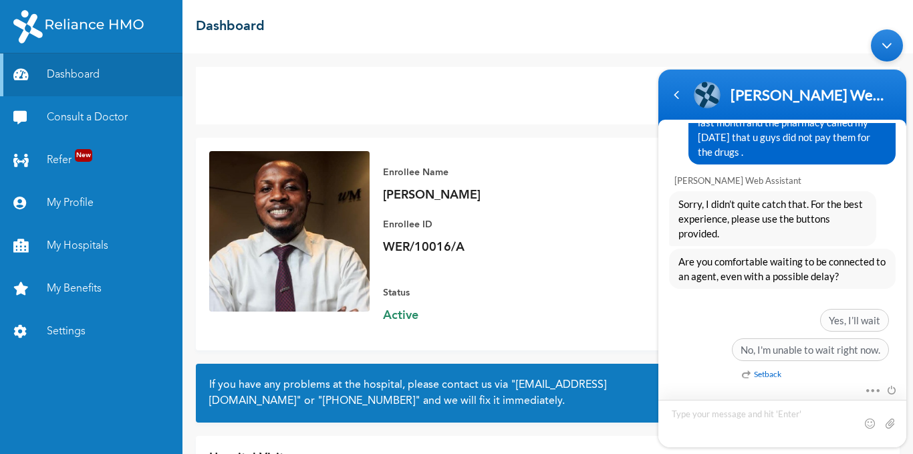
scroll to position [827, 0]
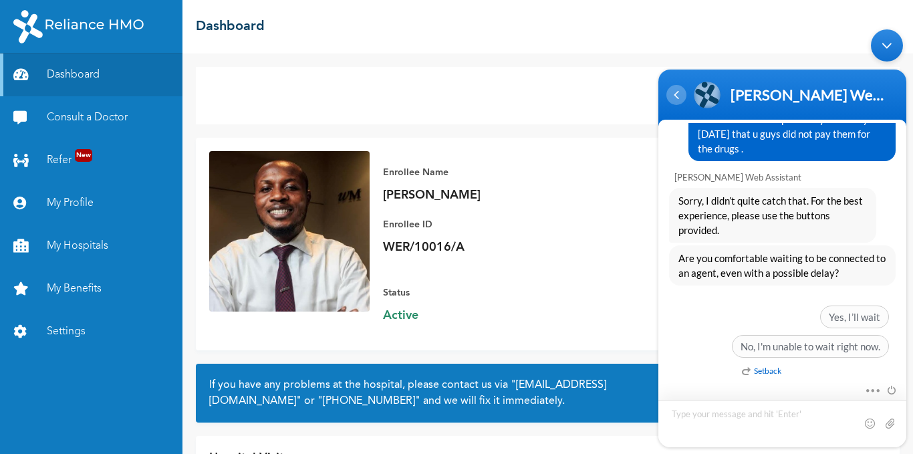
click at [673, 91] on div "Navigation go back" at bounding box center [676, 95] width 20 height 20
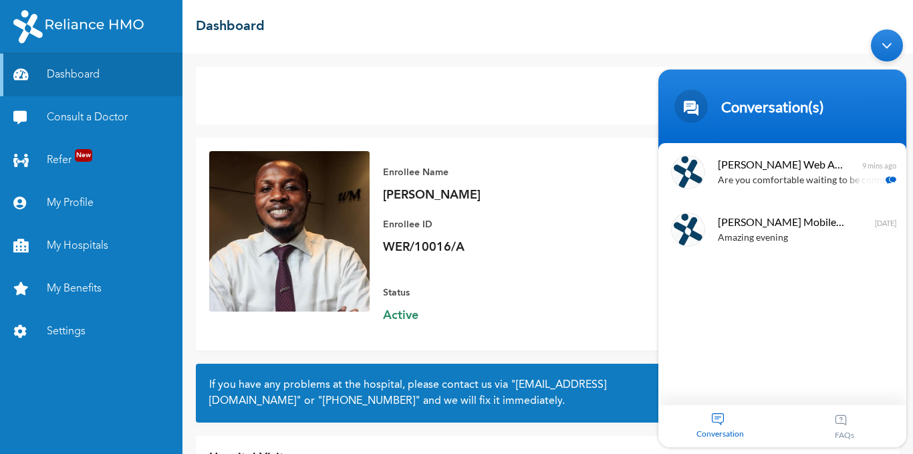
click at [843, 425] on div "FAQs" at bounding box center [844, 426] width 124 height 42
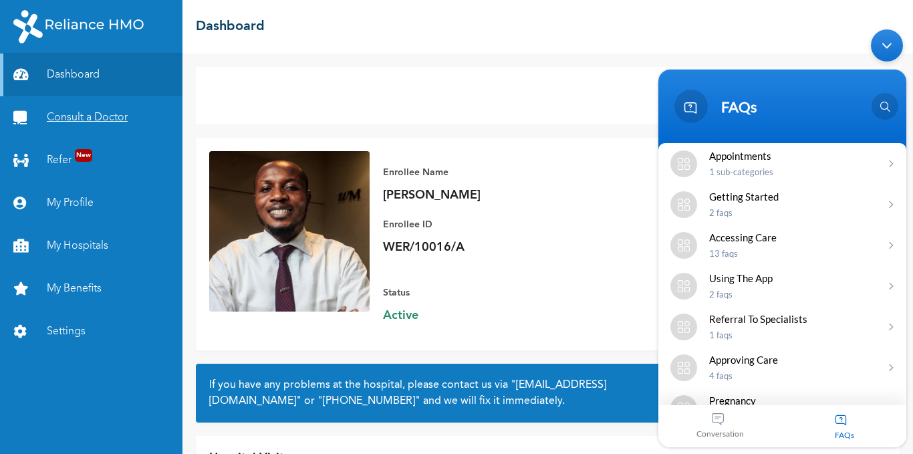
click at [109, 123] on link "Consult a Doctor" at bounding box center [91, 117] width 182 height 43
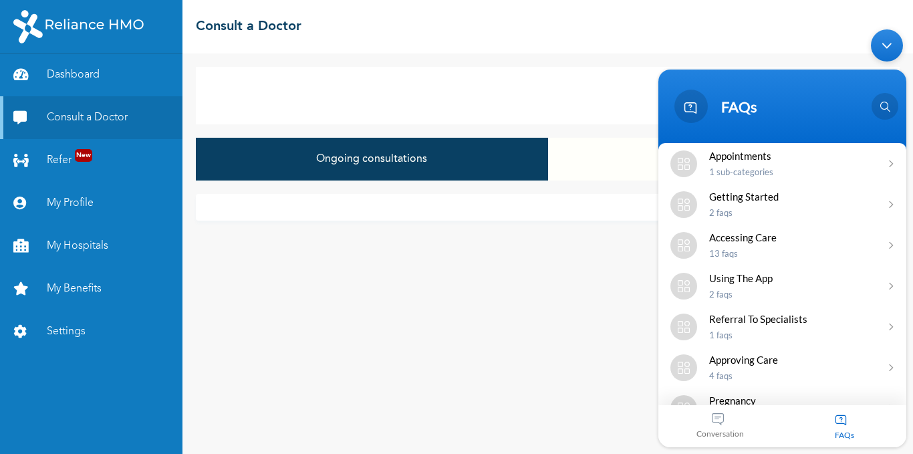
click at [888, 40] on div "Minimize live chat window" at bounding box center [886, 45] width 32 height 32
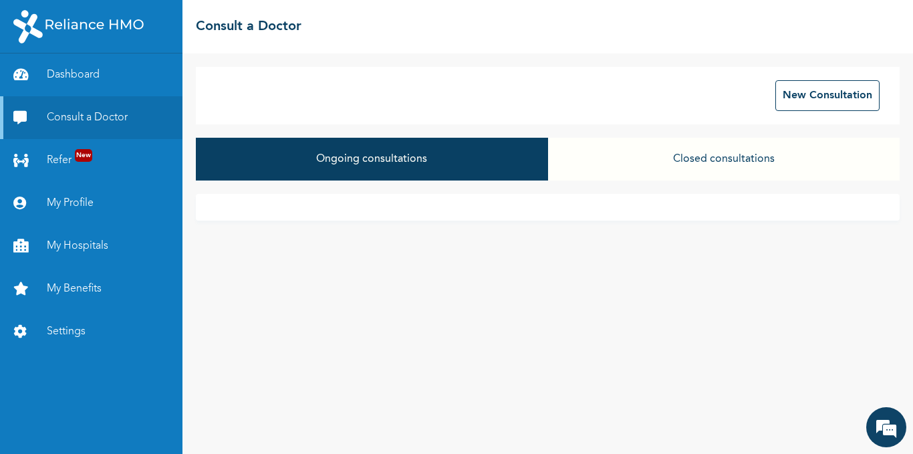
click at [450, 164] on button "Ongoing consultations" at bounding box center [371, 159] width 351 height 43
click at [747, 154] on button "Closed consultations" at bounding box center [723, 159] width 351 height 43
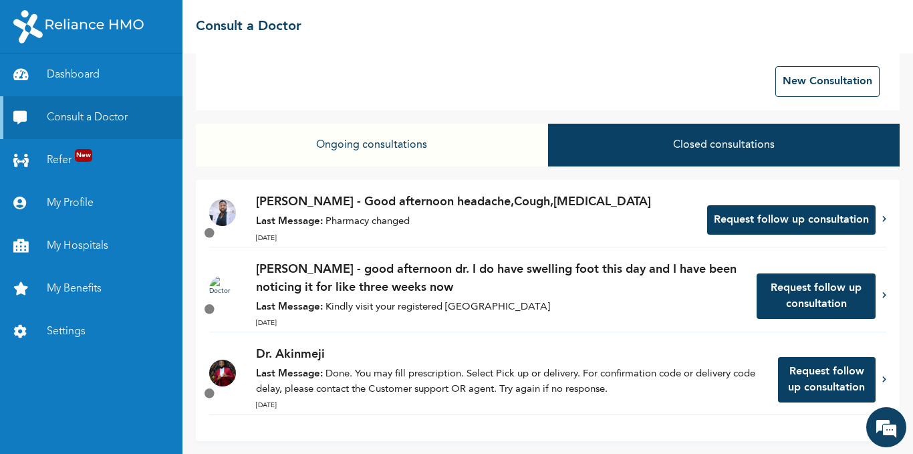
scroll to position [15, 0]
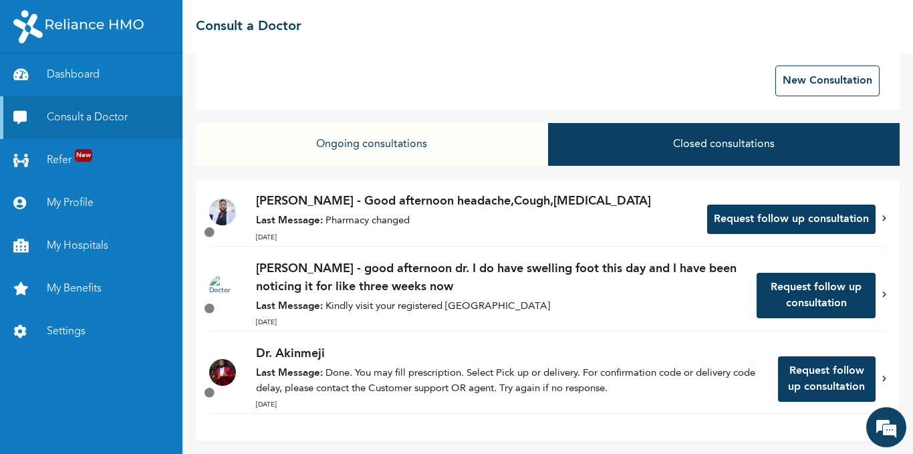
click at [822, 381] on button "Request follow up consultation" at bounding box center [827, 378] width 98 height 45
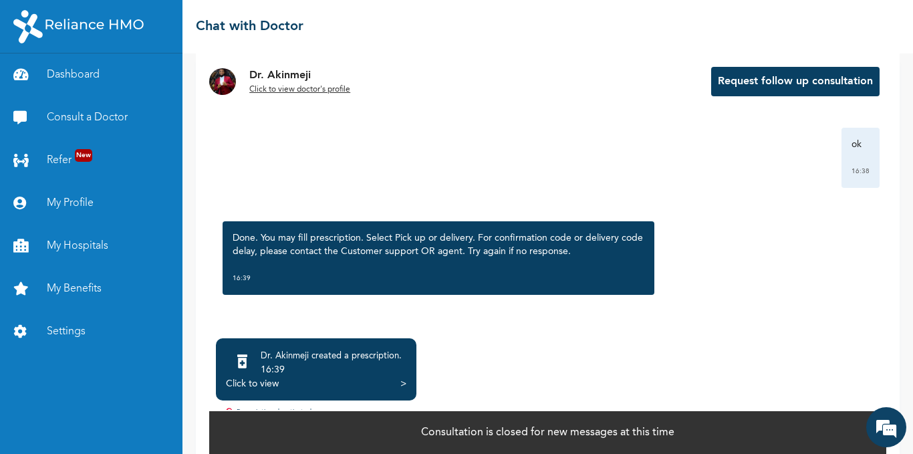
scroll to position [86, 0]
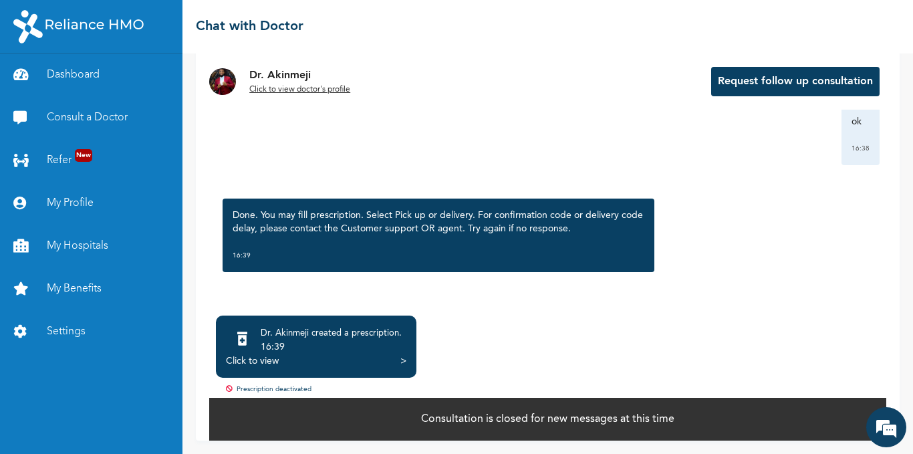
click at [338, 343] on div "16:39" at bounding box center [331, 346] width 141 height 13
click at [410, 363] on div "Dr. Akinmeji created a prescription . 16:39 Click to view >" at bounding box center [316, 346] width 200 height 62
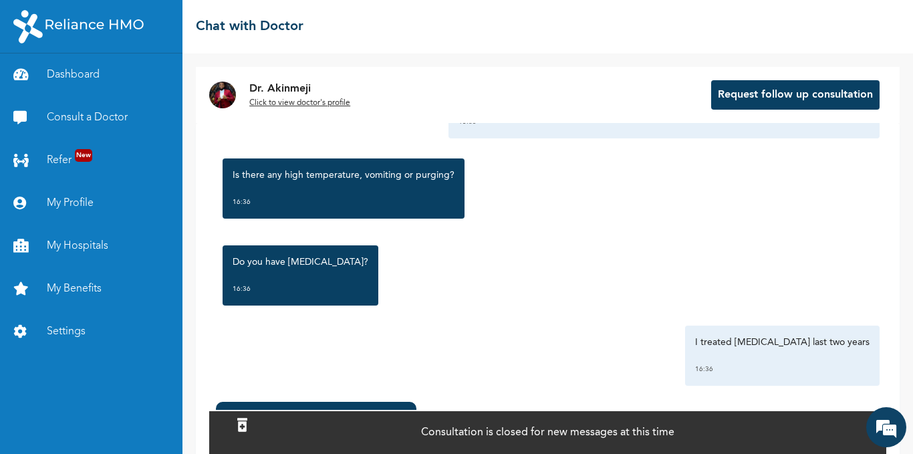
scroll to position [334, 0]
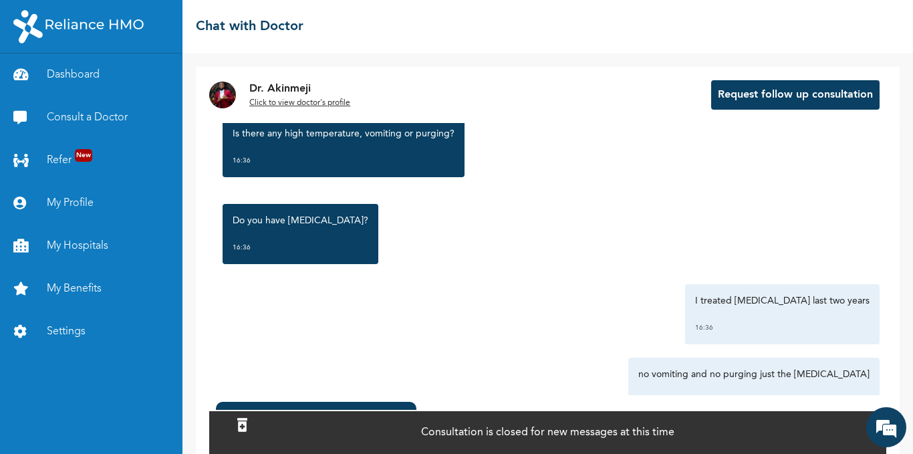
click at [589, 431] on p "Consultation is closed for new messages at this time" at bounding box center [547, 432] width 253 height 16
click at [572, 321] on div "I treated ulcer last two years 16:36" at bounding box center [547, 314] width 663 height 60
click at [760, 432] on div "Consultation is closed for new messages at this time" at bounding box center [547, 432] width 677 height 44
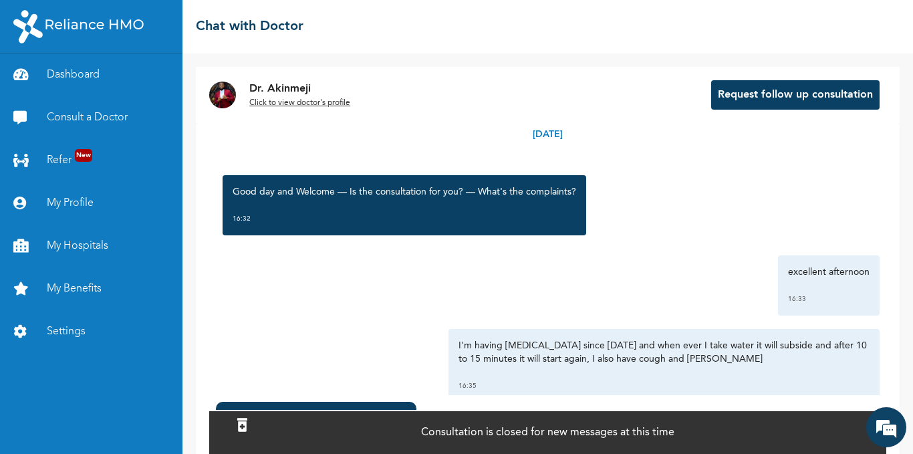
scroll to position [0, 0]
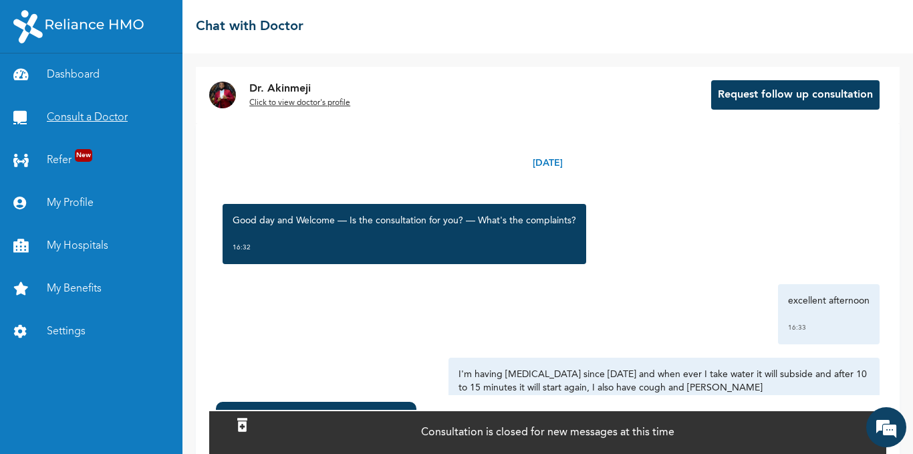
click at [84, 108] on link "Consult a Doctor" at bounding box center [91, 117] width 182 height 43
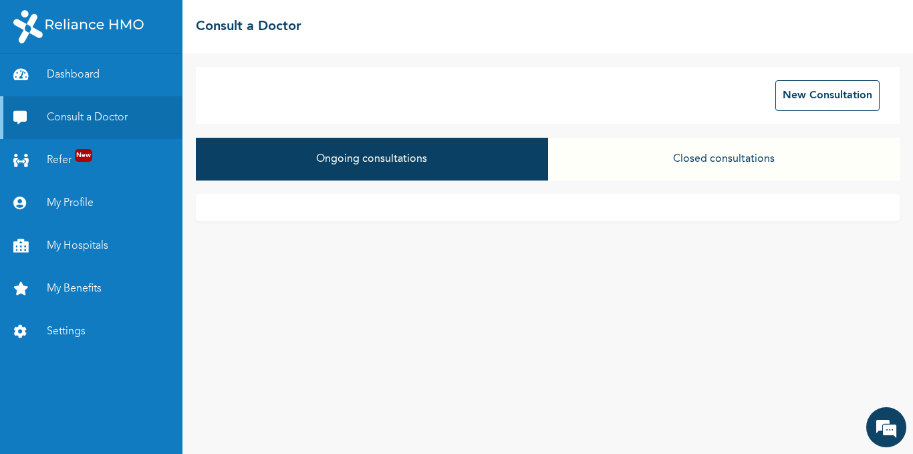
click at [767, 160] on button "Closed consultations" at bounding box center [723, 159] width 351 height 43
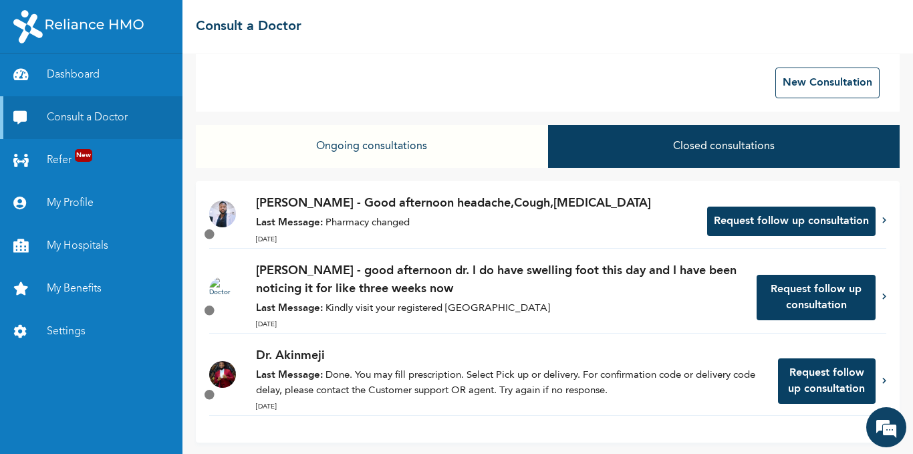
scroll to position [15, 0]
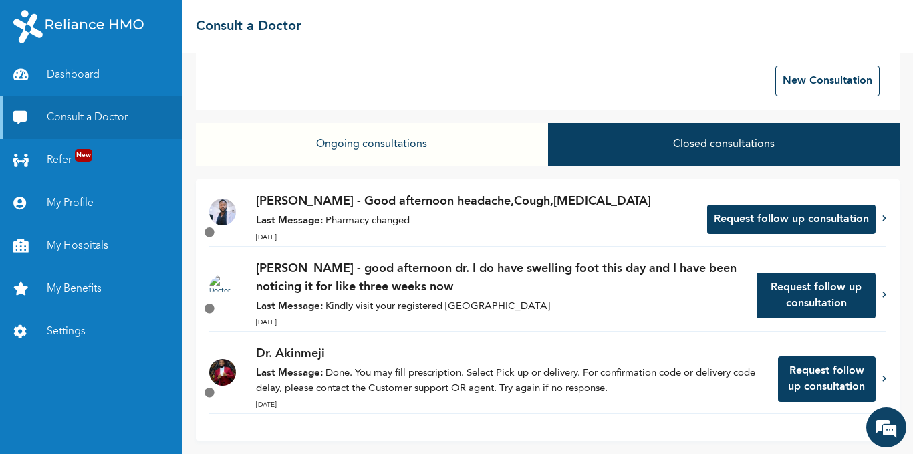
click at [418, 368] on p "Last Message: Done. You may fill prescription. Select Pick up or delivery. For …" at bounding box center [510, 381] width 508 height 30
